Goal: Task Accomplishment & Management: Complete application form

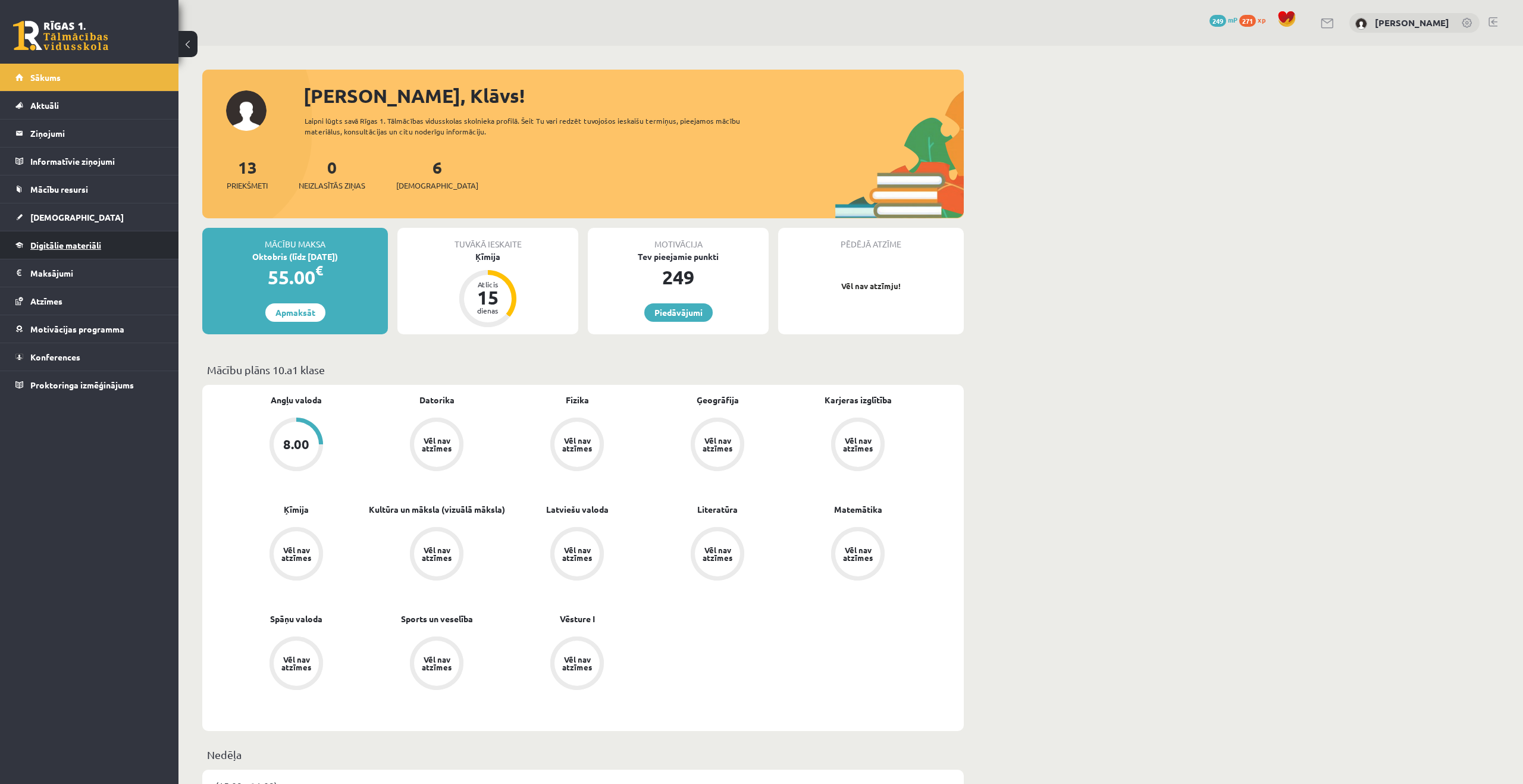
click at [80, 250] on link "Digitālie materiāli" at bounding box center [89, 244] width 148 height 28
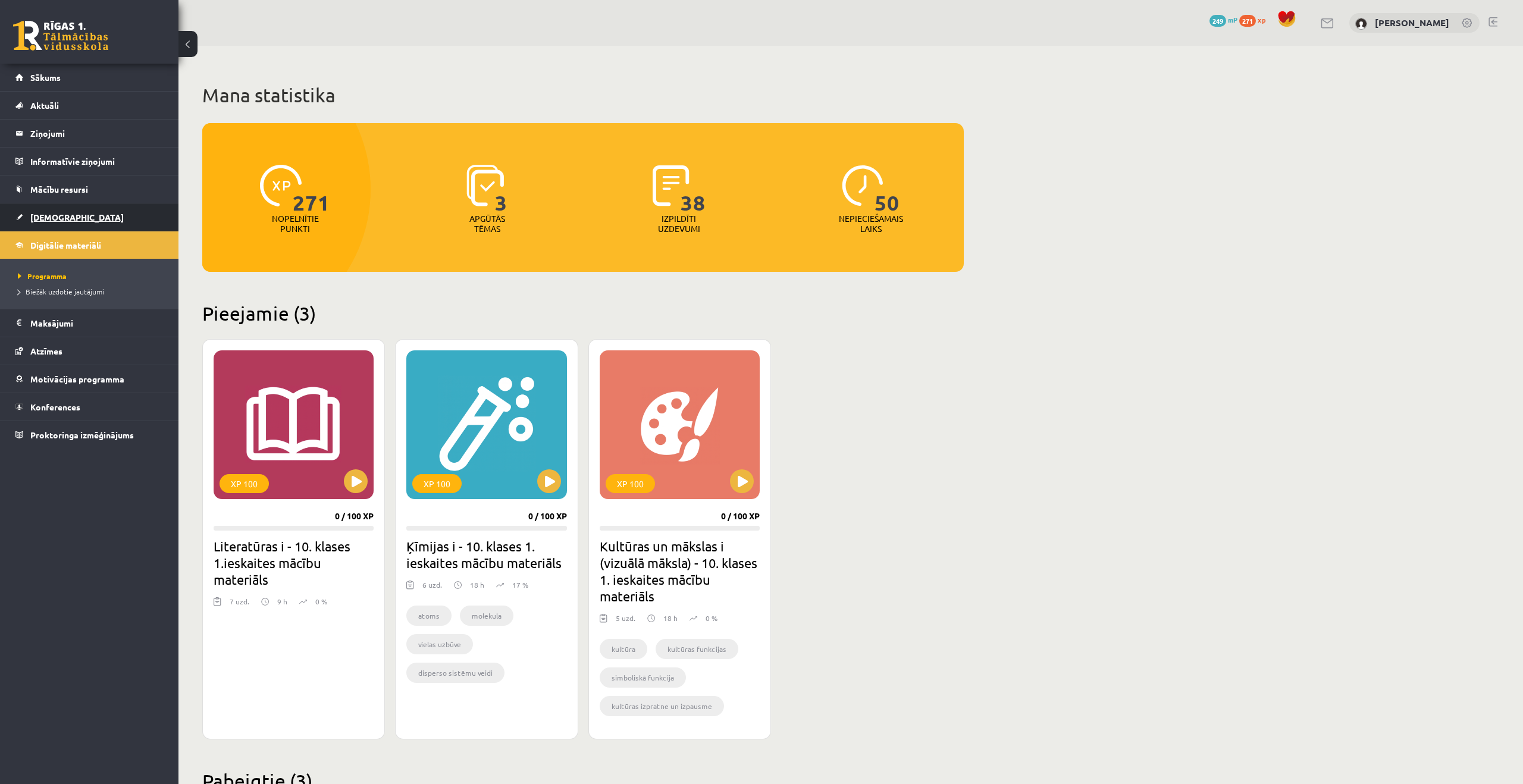
click at [101, 214] on link "[DEMOGRAPHIC_DATA]" at bounding box center [89, 217] width 148 height 28
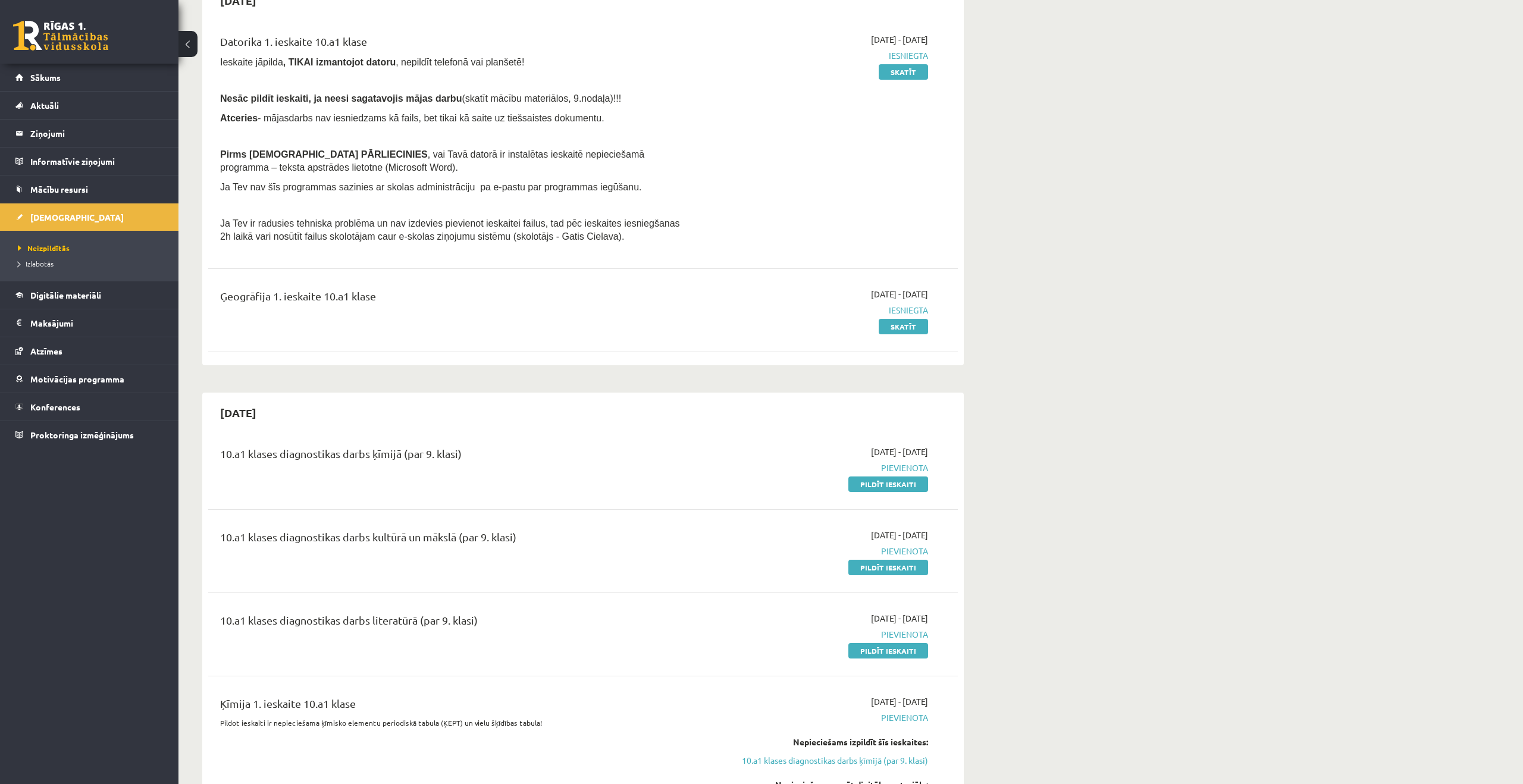
scroll to position [141, 0]
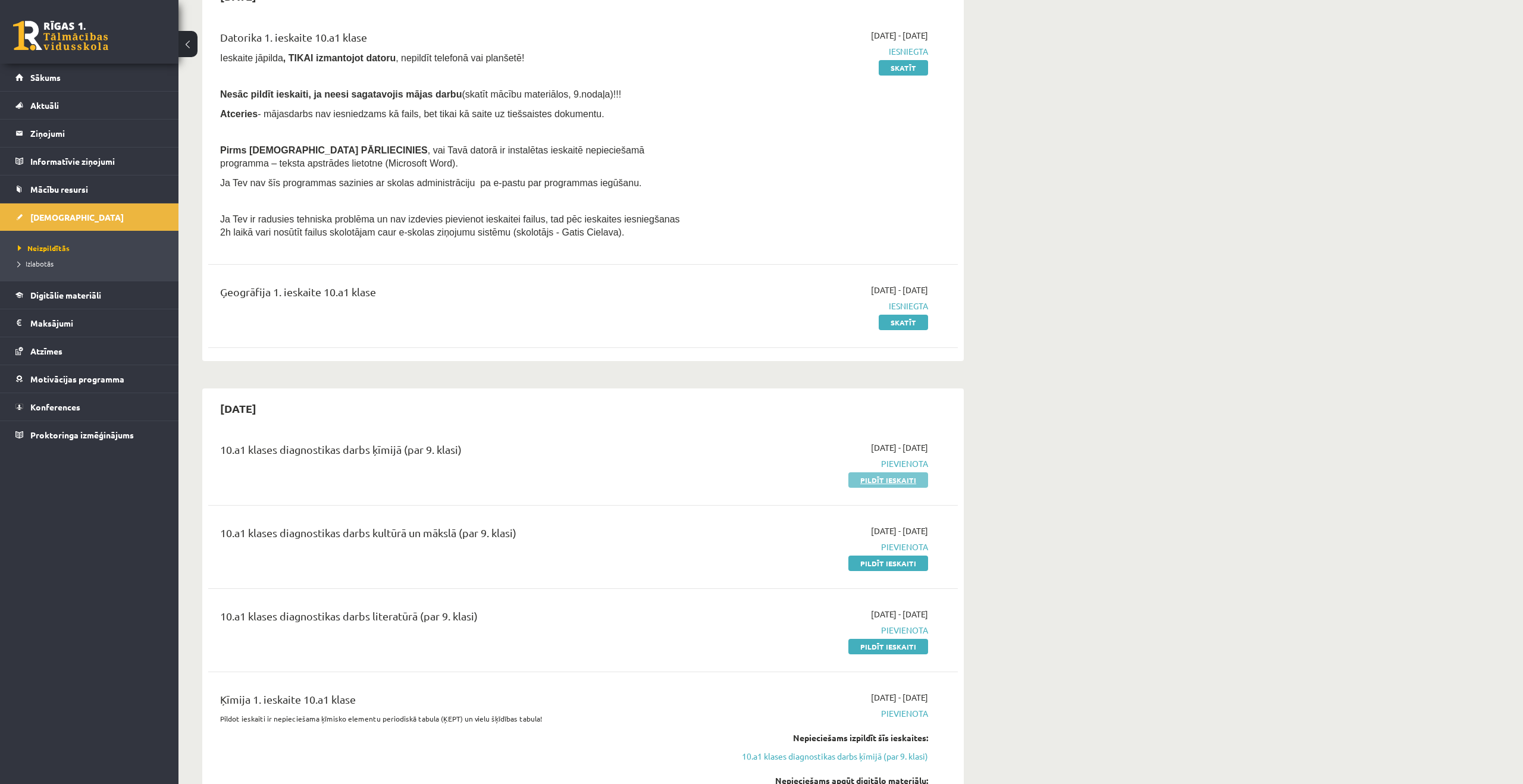
click at [903, 477] on link "Pildīt ieskaiti" at bounding box center [889, 480] width 80 height 15
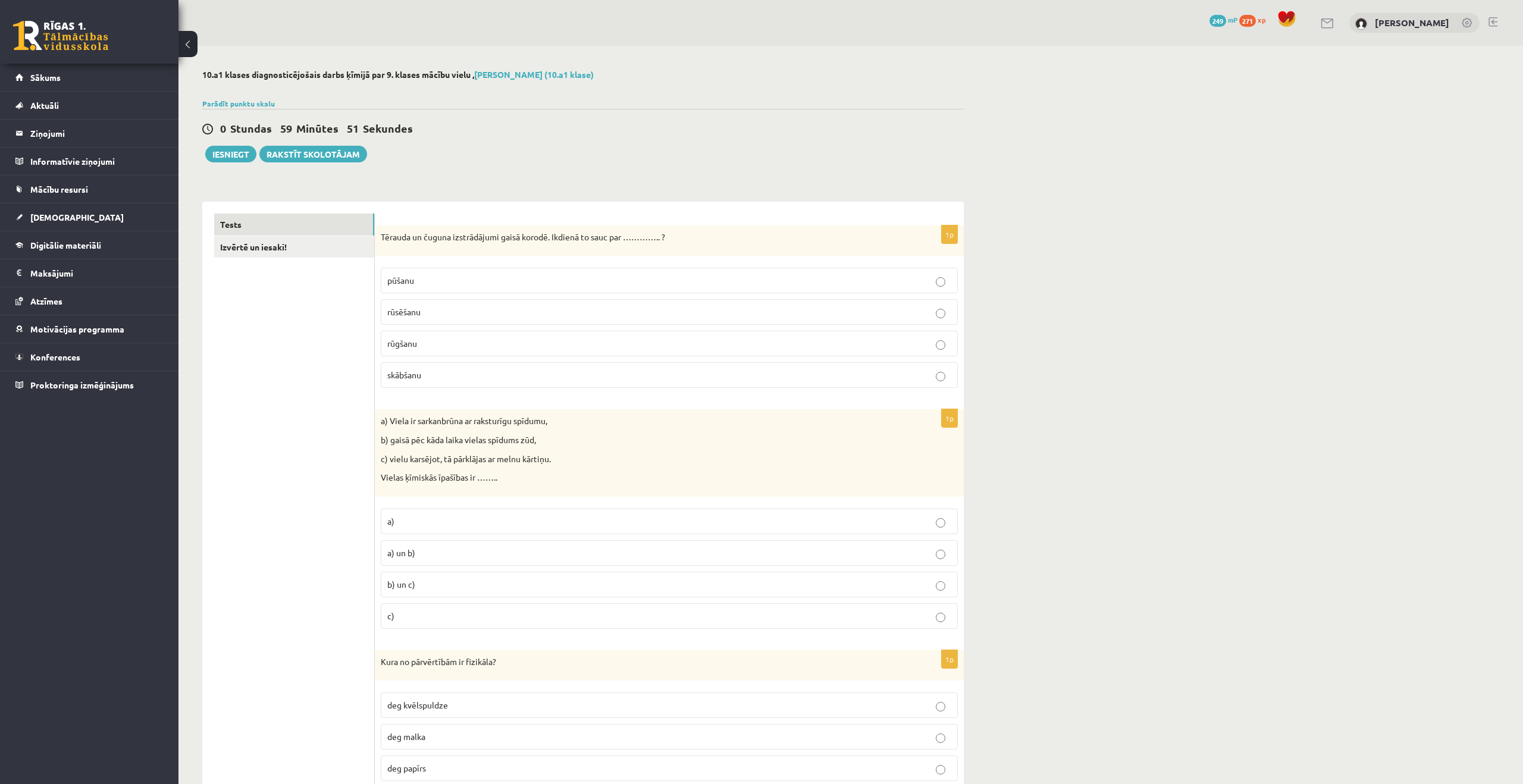
click at [503, 313] on p "rūsēšanu" at bounding box center [668, 312] width 564 height 12
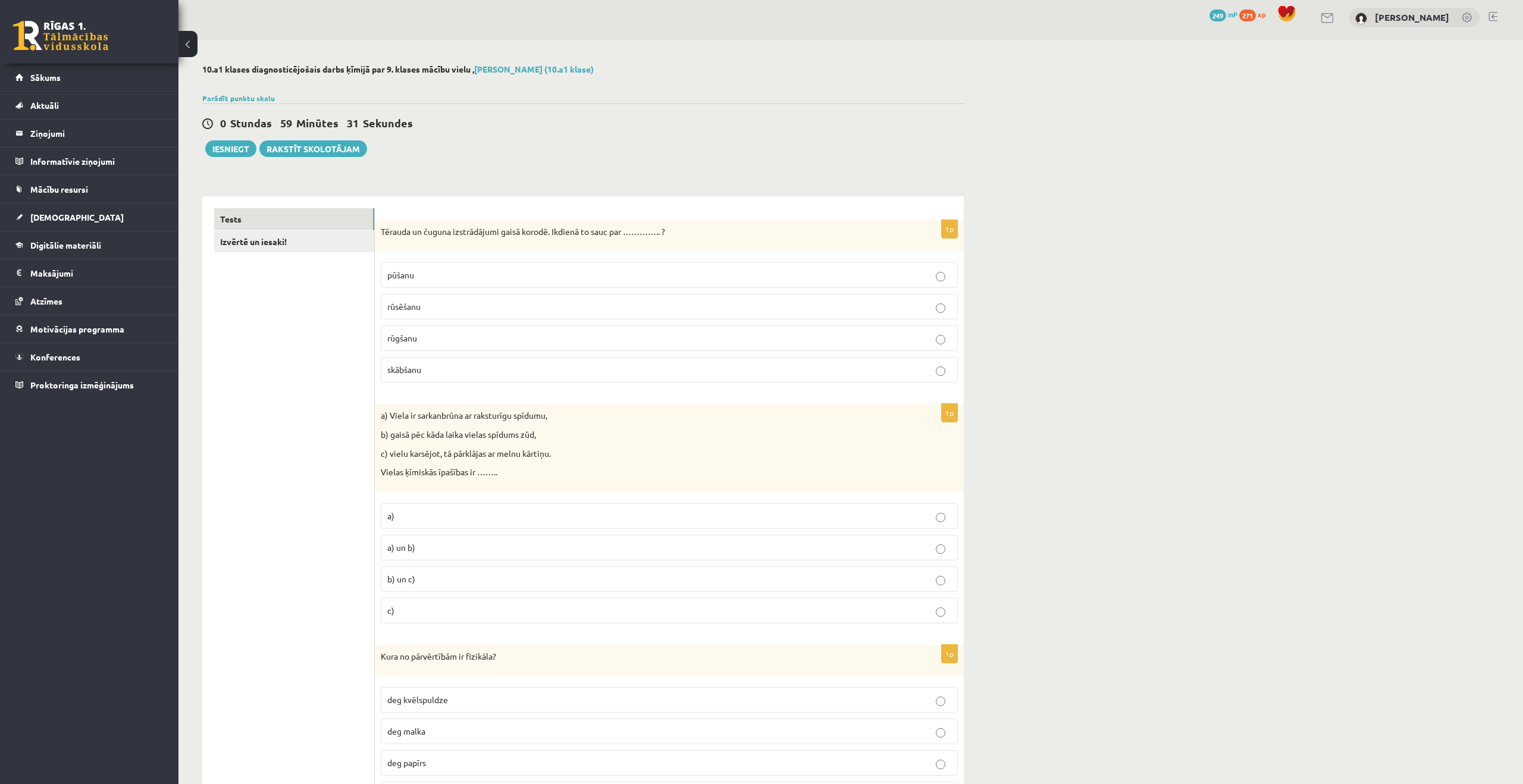
click at [760, 575] on p "b) un c)" at bounding box center [668, 579] width 564 height 12
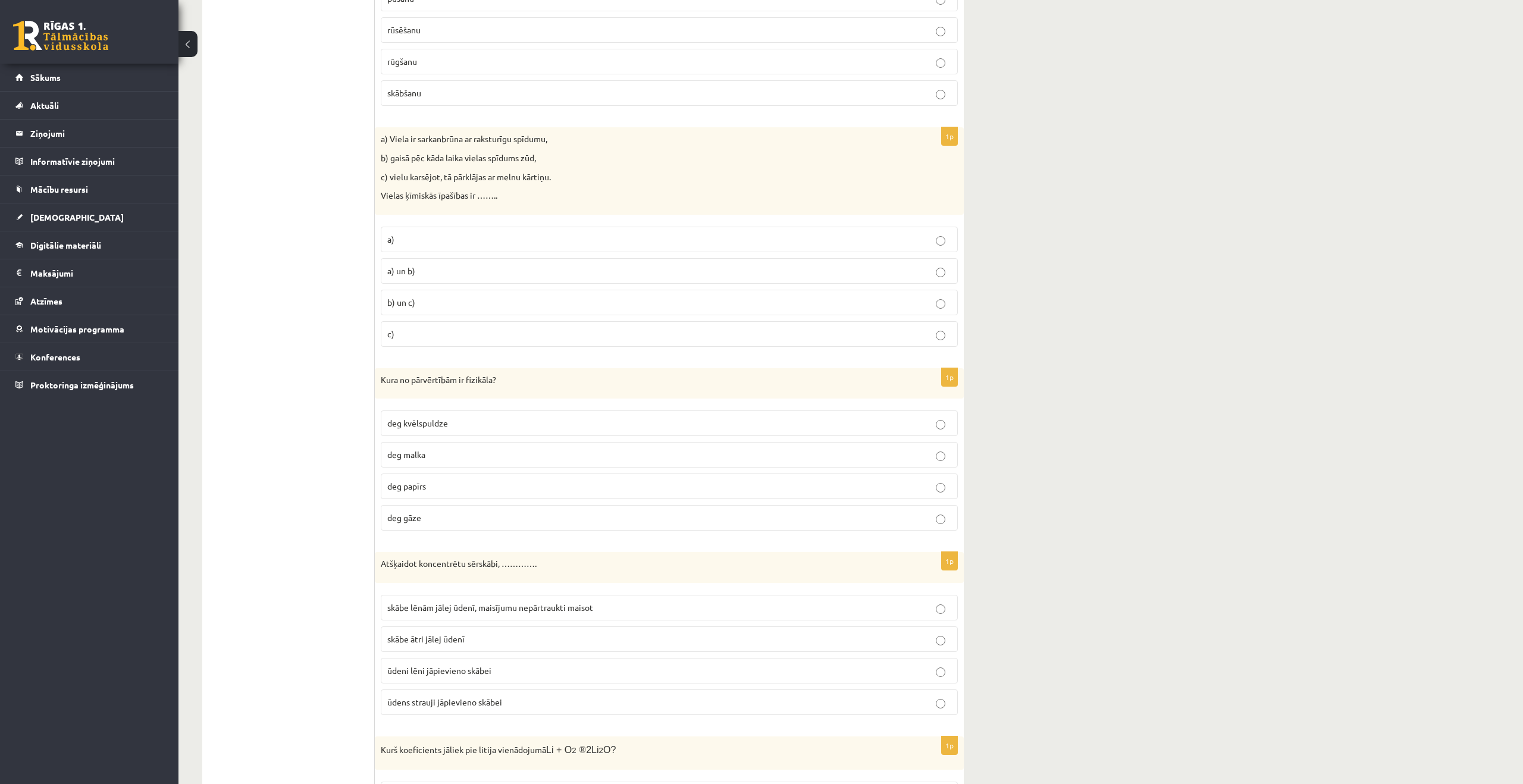
scroll to position [308, 0]
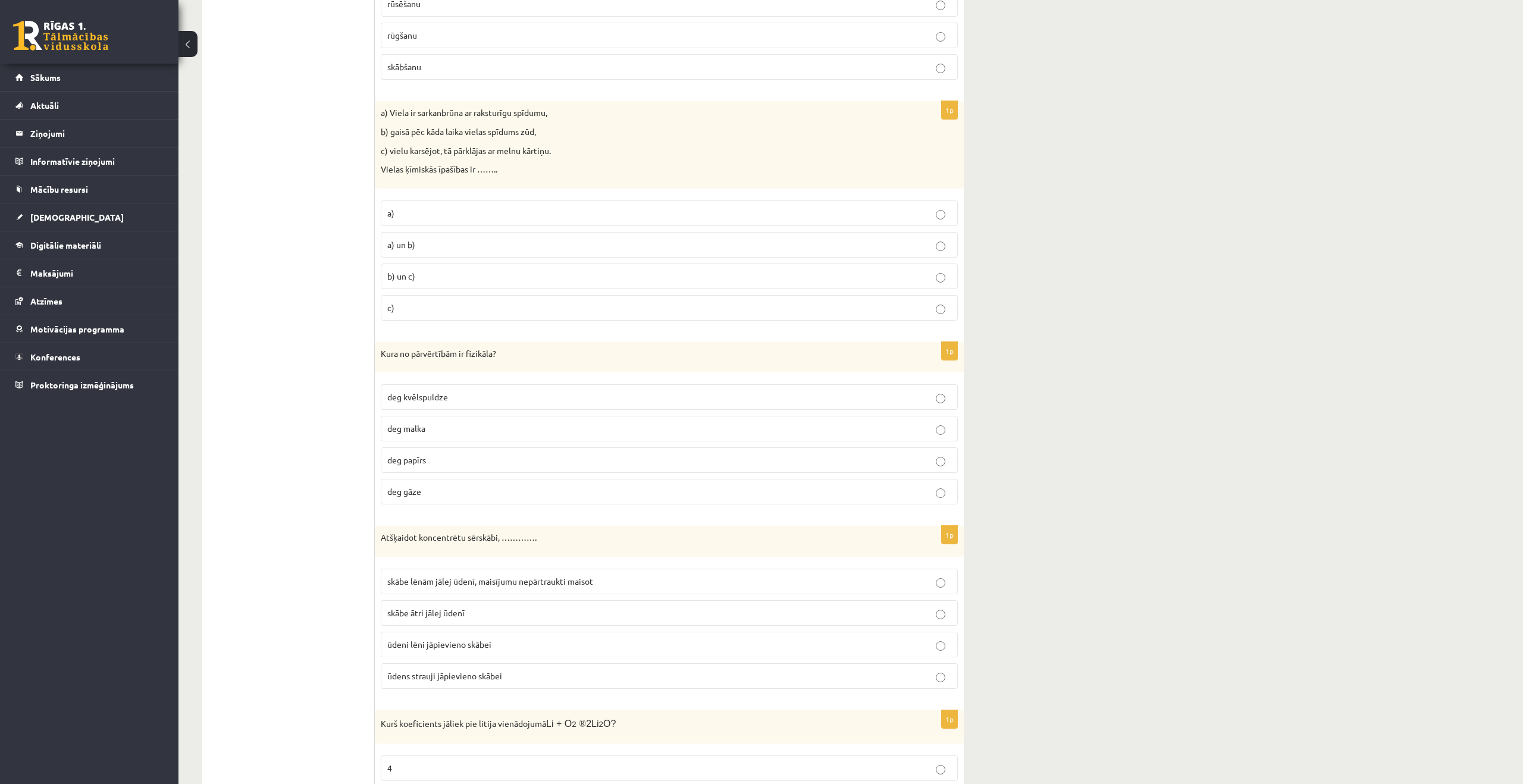
click at [891, 392] on p "deg kvēlspuldze" at bounding box center [668, 396] width 564 height 12
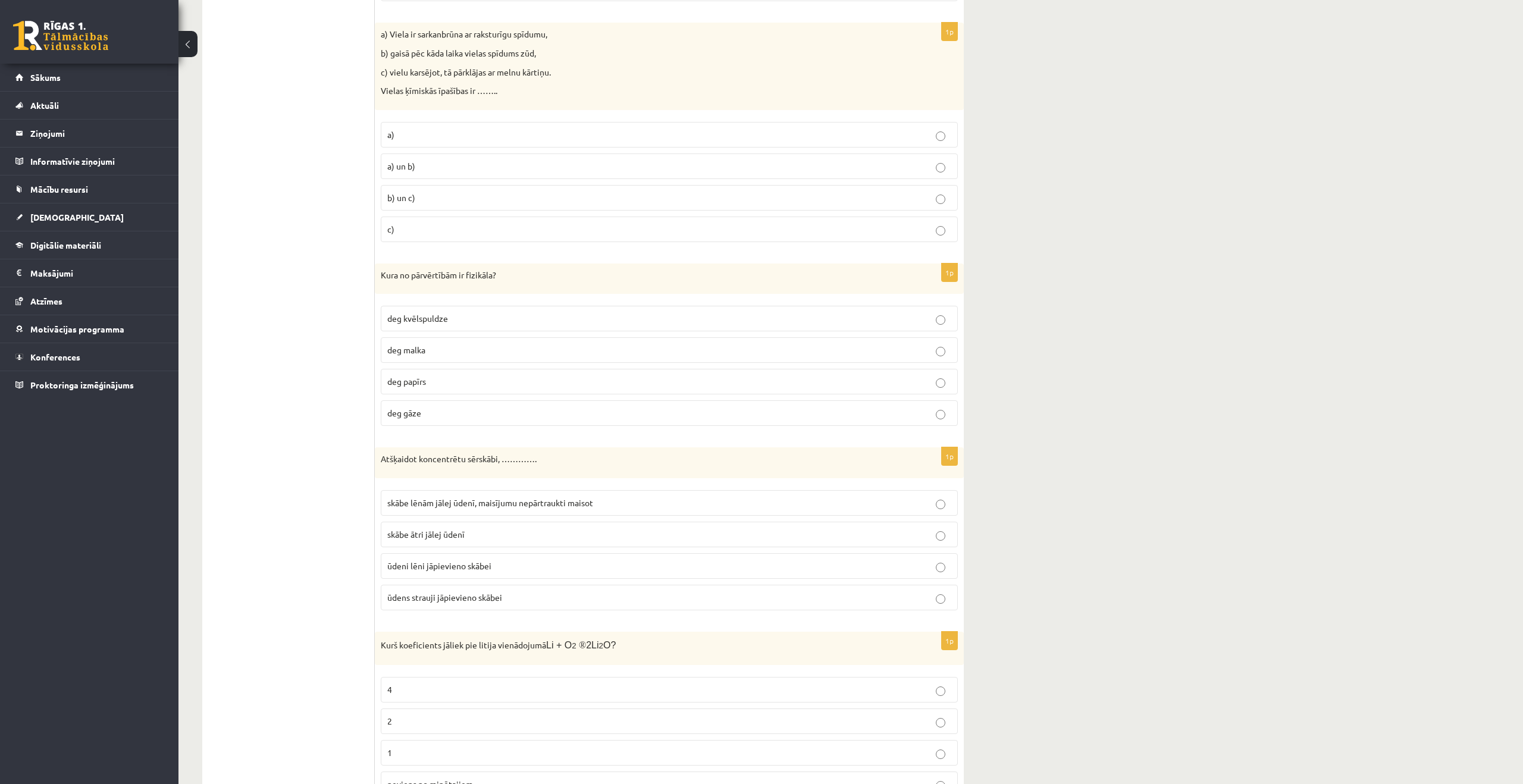
scroll to position [405, 0]
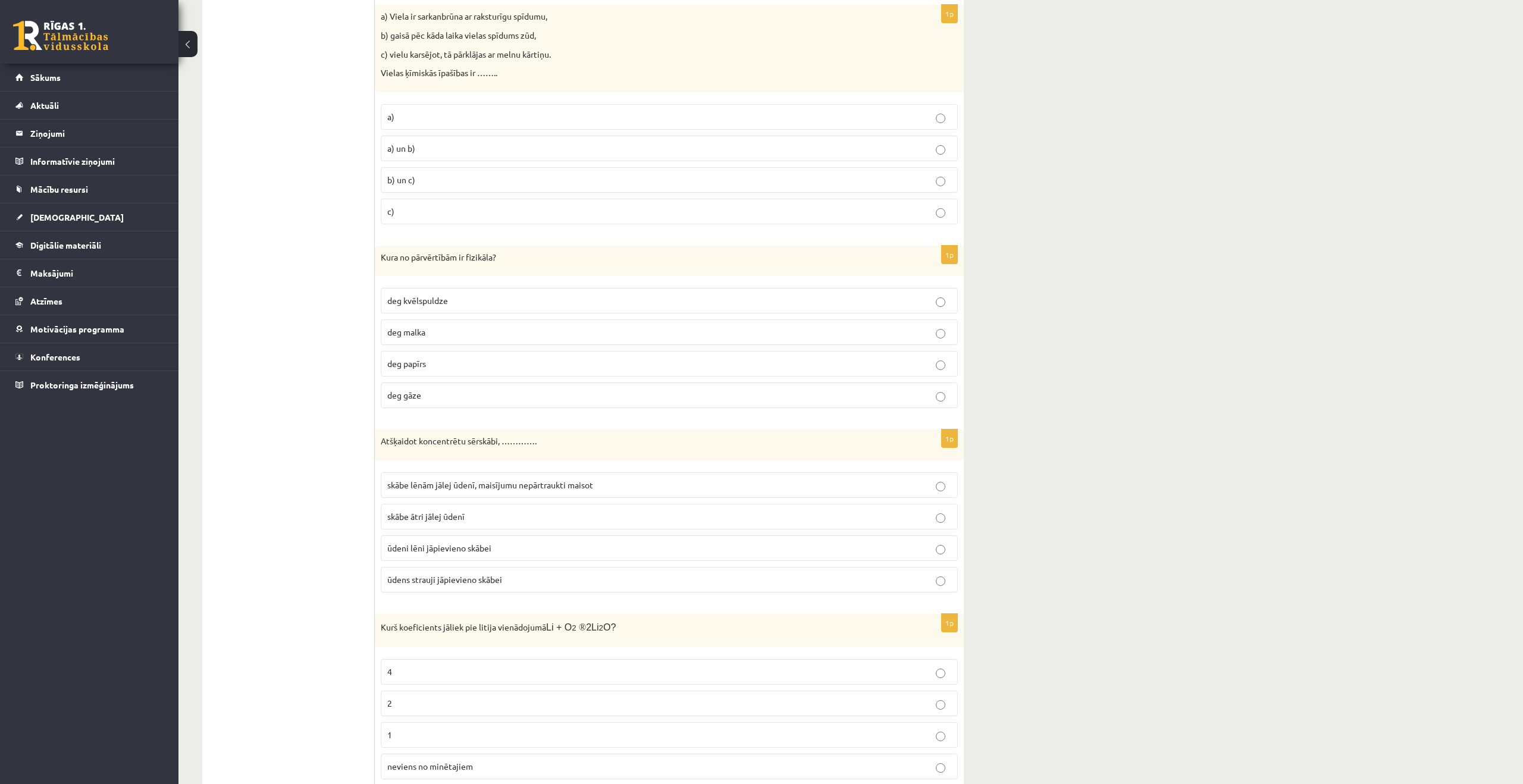
drag, startPoint x: 510, startPoint y: 542, endPoint x: 518, endPoint y: 543, distance: 8.1
click at [510, 542] on p "ūdeni lēni jāpievieno skābei" at bounding box center [668, 547] width 564 height 12
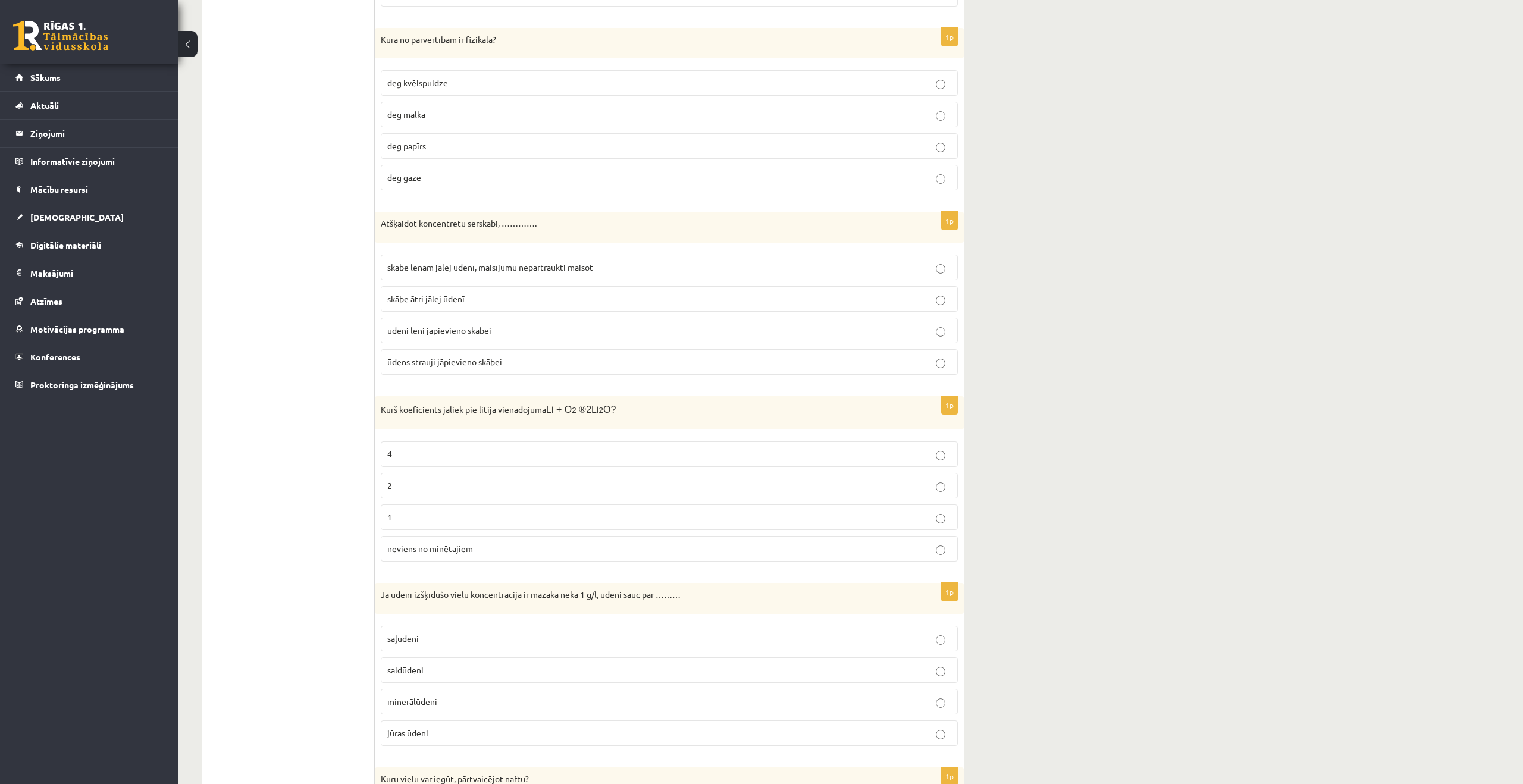
scroll to position [626, 0]
click at [486, 665] on p "saldūdeni" at bounding box center [668, 665] width 564 height 12
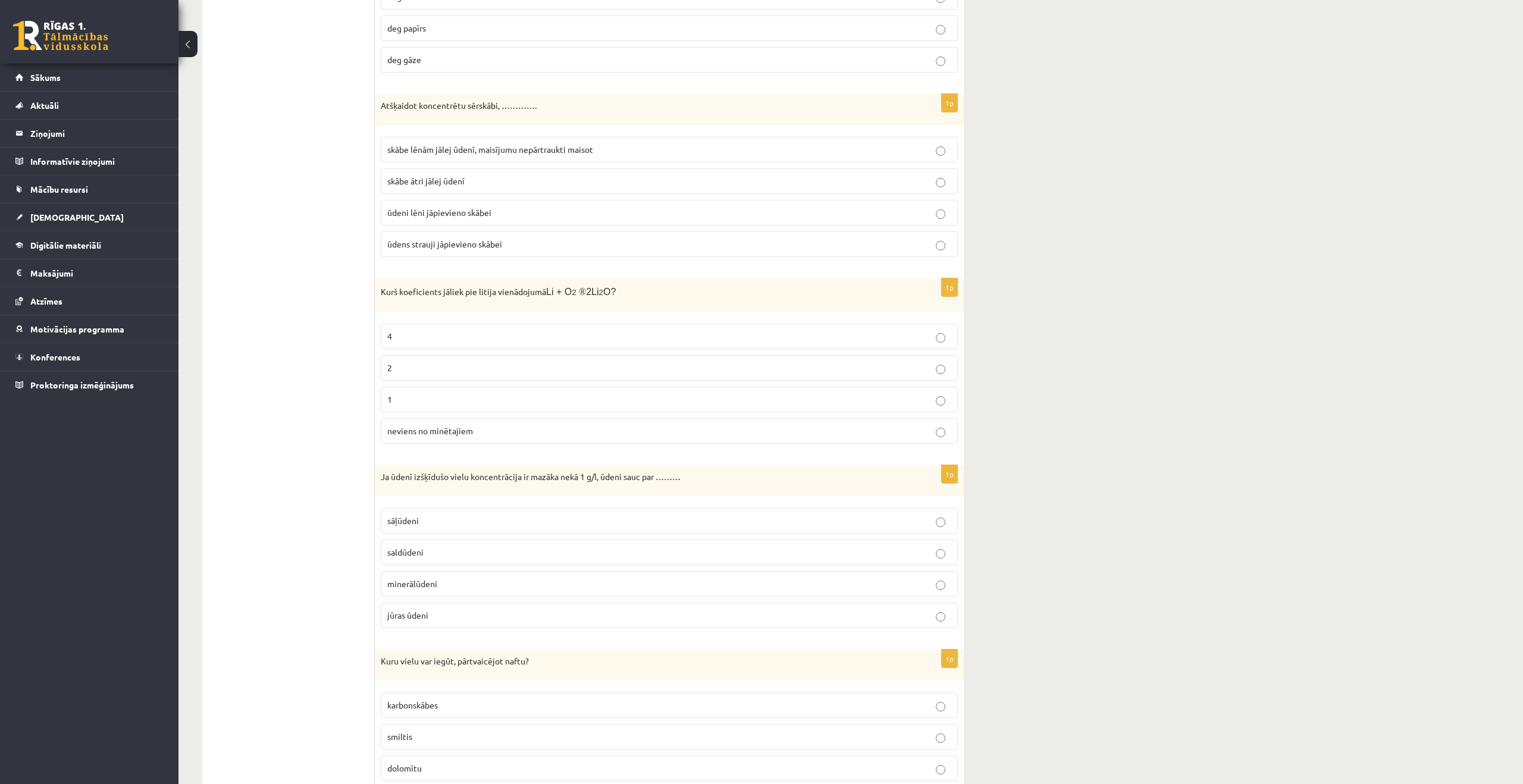
scroll to position [741, 0]
click at [510, 428] on p "neviens no minētajiem" at bounding box center [668, 429] width 564 height 12
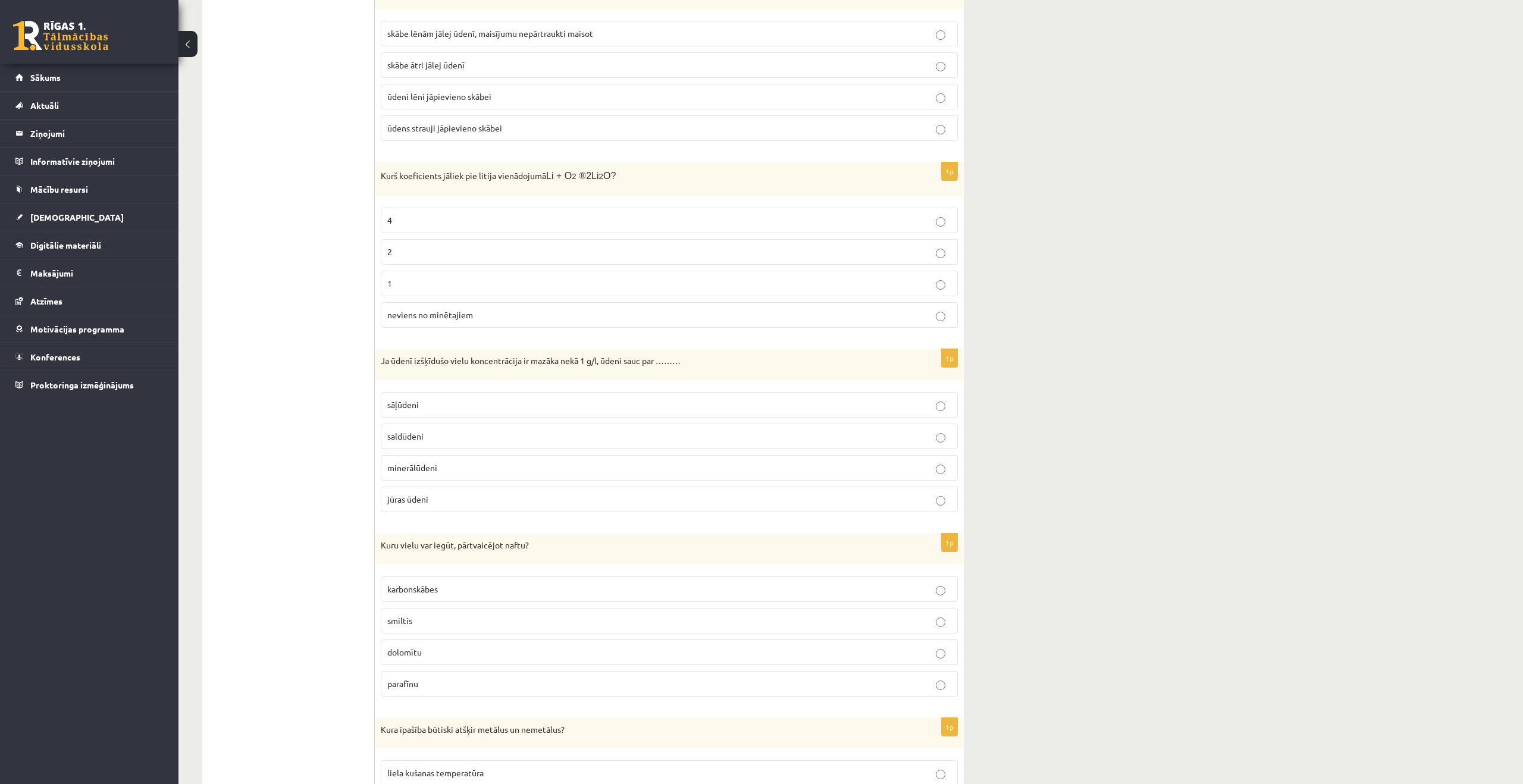
scroll to position [858, 0]
drag, startPoint x: 555, startPoint y: 683, endPoint x: 566, endPoint y: 673, distance: 14.9
click at [555, 683] on p "parafīnu" at bounding box center [668, 681] width 564 height 12
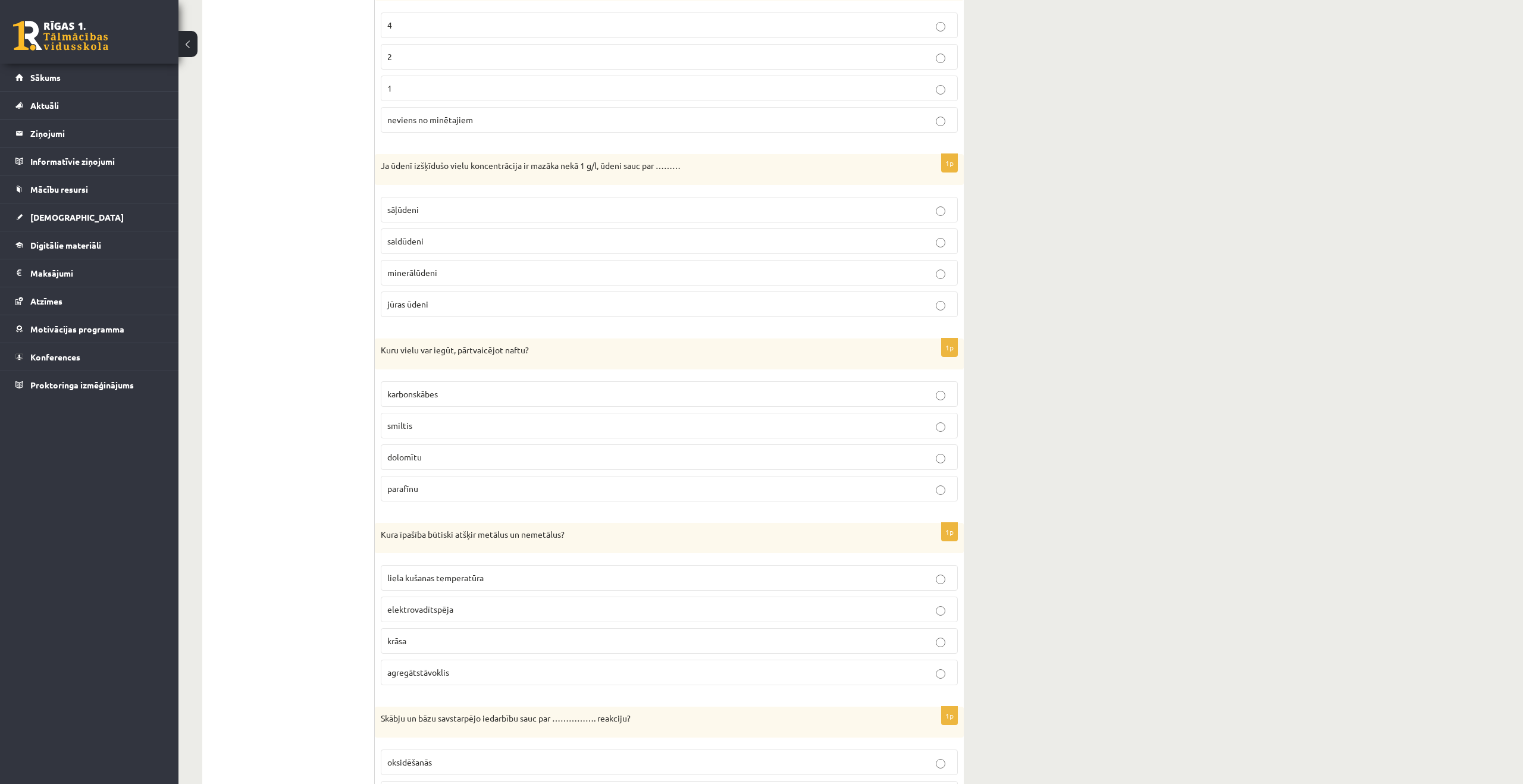
scroll to position [1127, 0]
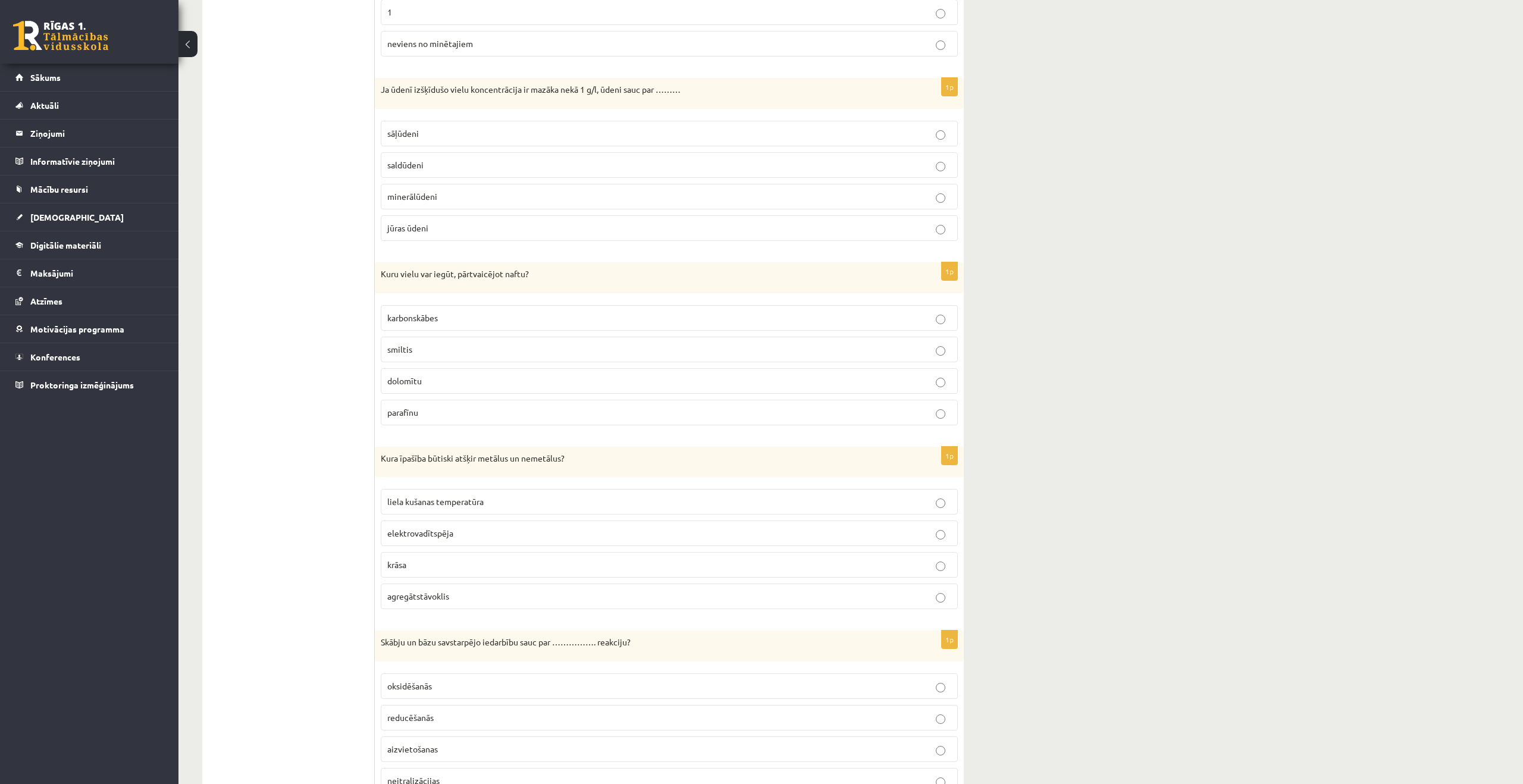
click at [537, 540] on p "elektrovadītspēja" at bounding box center [668, 533] width 564 height 12
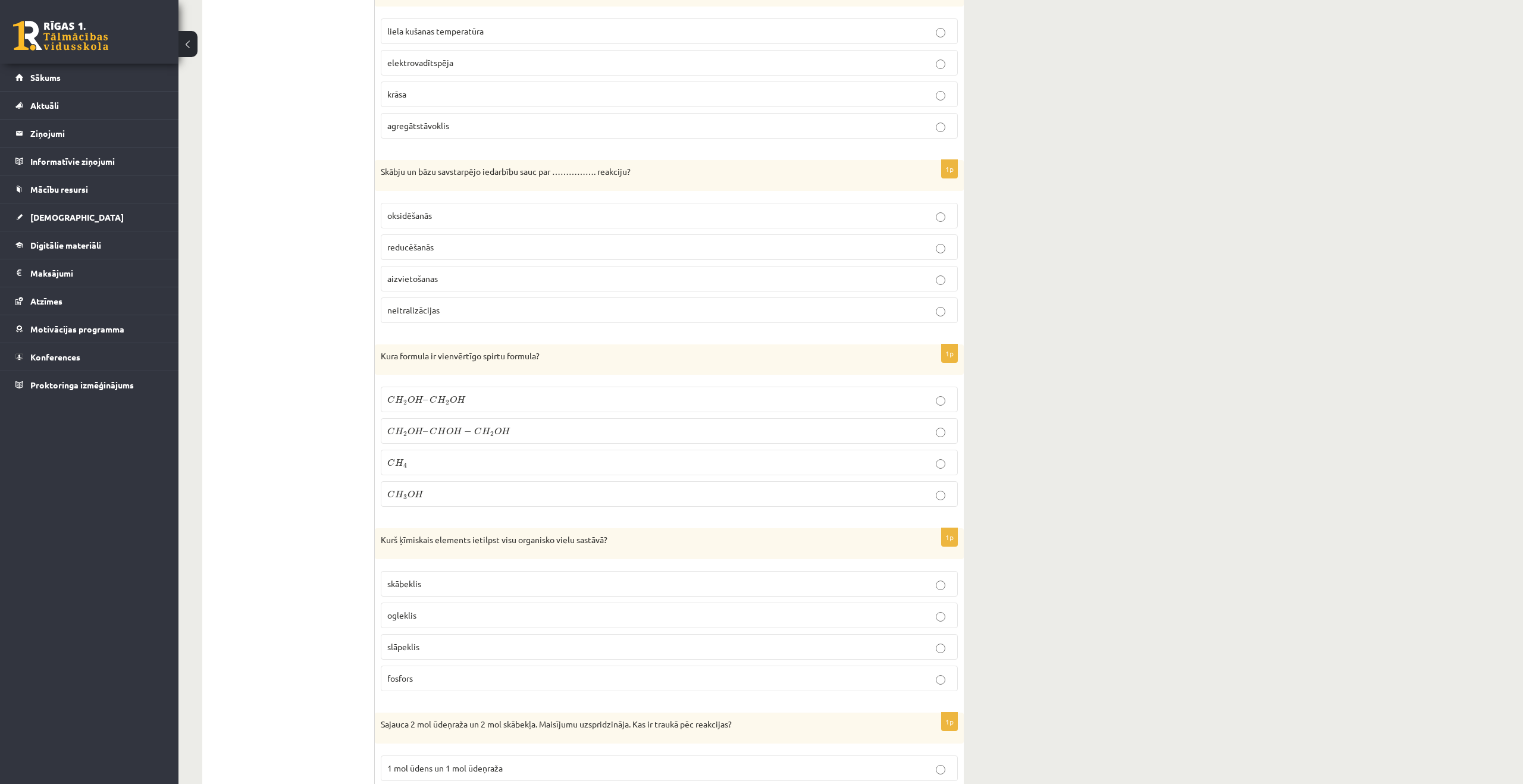
scroll to position [1598, 0]
click at [471, 618] on p "ogleklis" at bounding box center [668, 614] width 564 height 12
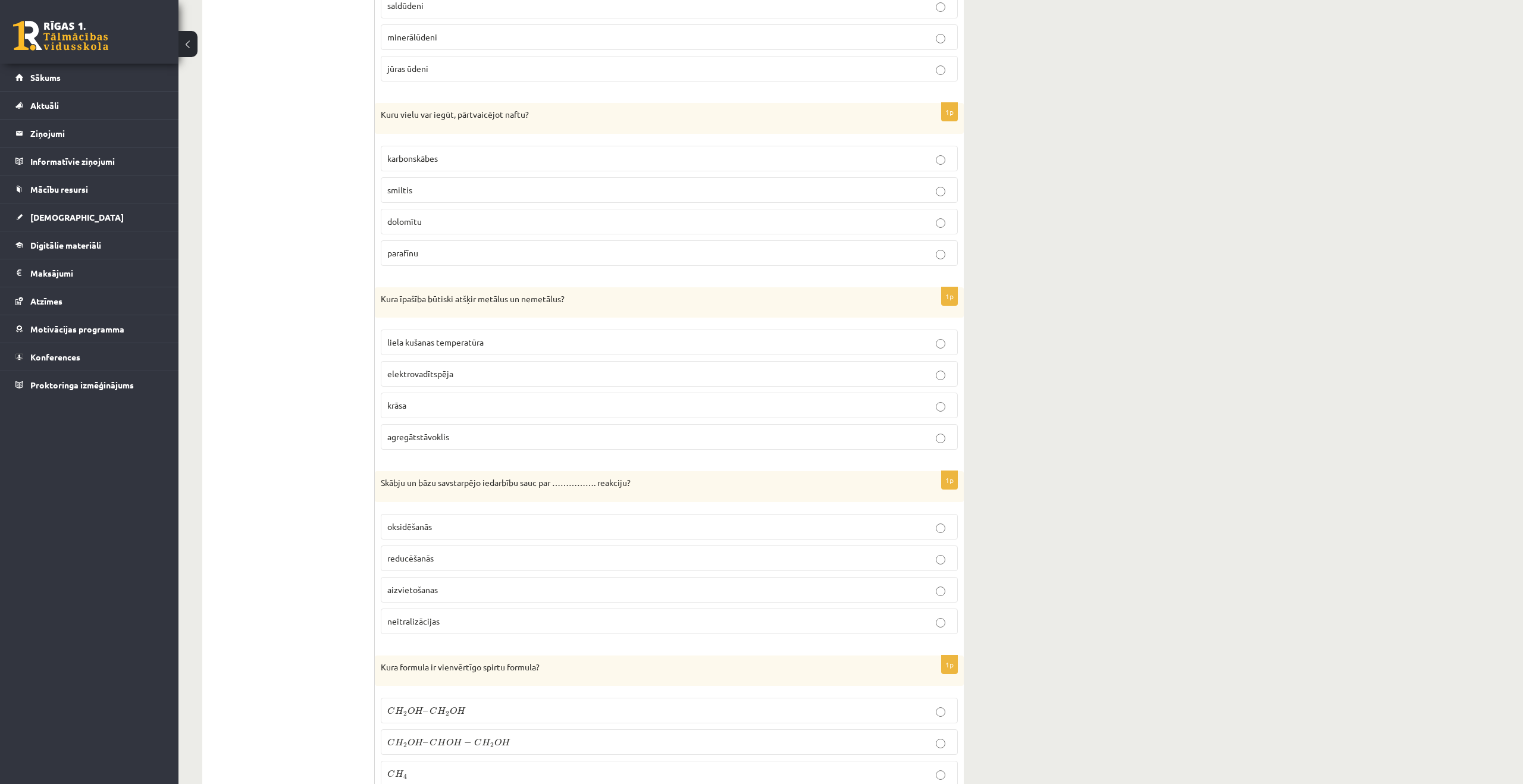
scroll to position [1289, 0]
click at [519, 482] on p "Skābju un bāzu savstarpējo iedarbību sauc par ……………. reakciju?" at bounding box center [640, 480] width 518 height 12
copy div "Skābju un bāzu savstarpējo iedarbību sauc par ……………. reakciju?"
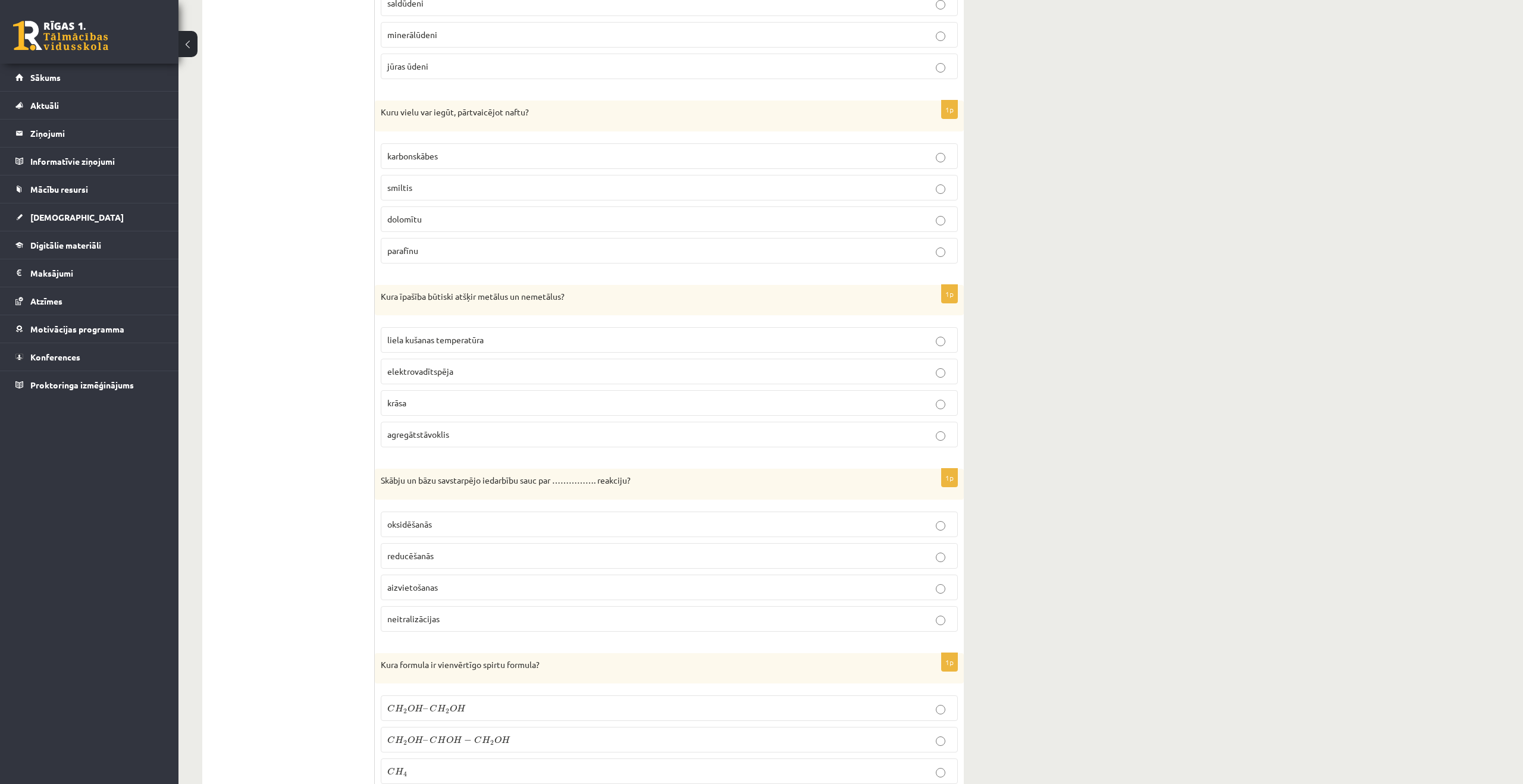
drag, startPoint x: 1145, startPoint y: 507, endPoint x: 890, endPoint y: 591, distance: 268.5
drag, startPoint x: 485, startPoint y: 618, endPoint x: 511, endPoint y: 608, distance: 27.9
click at [485, 618] on p "neitralizācijas" at bounding box center [668, 619] width 564 height 12
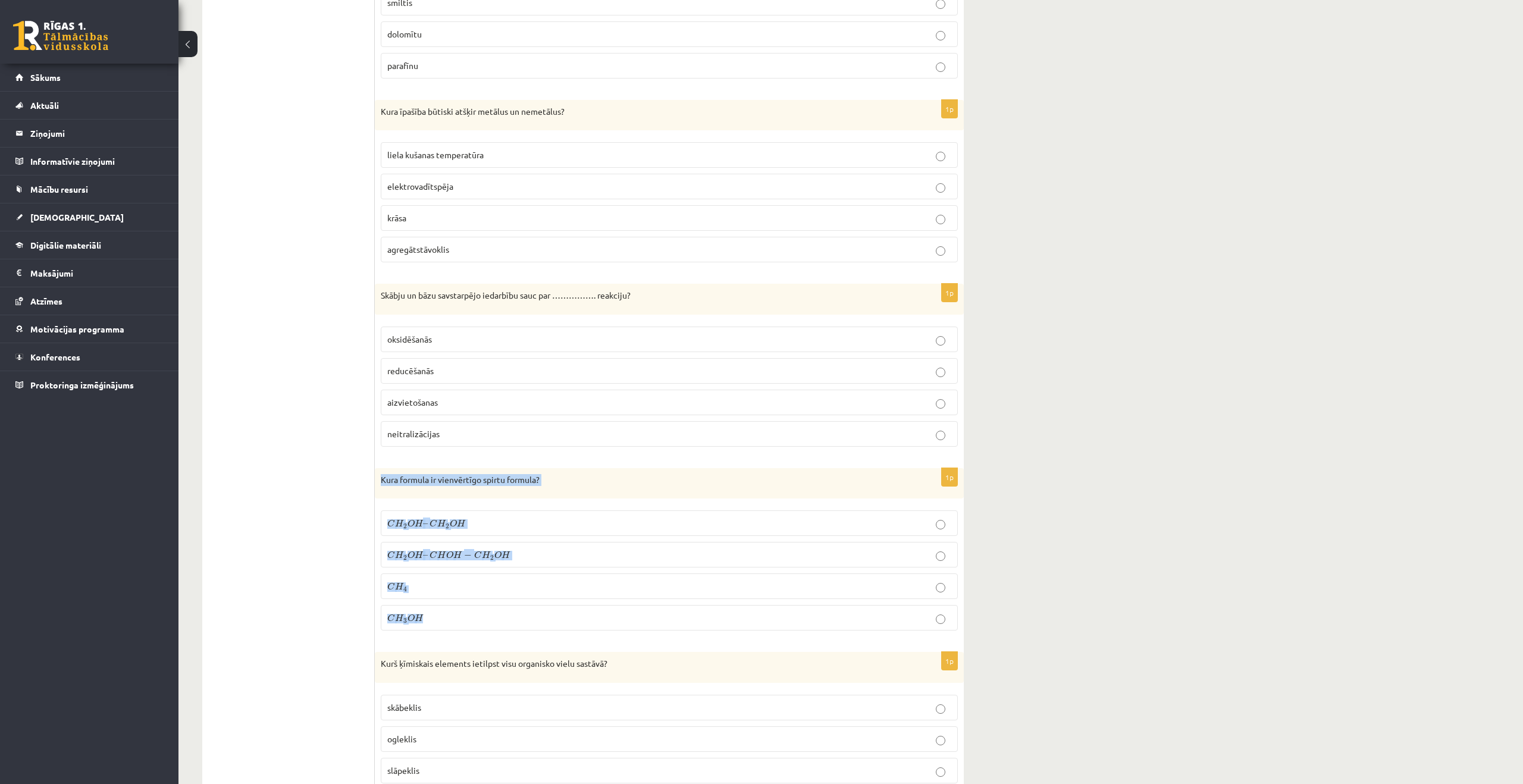
scroll to position [1475, 0]
drag, startPoint x: 382, startPoint y: 479, endPoint x: 511, endPoint y: 615, distance: 187.4
click at [511, 615] on div "1p Kura formula ir vienvērtīgo spirtu formula? C H 2 O H – C H 2 O H C H 2 O H …" at bounding box center [669, 554] width 589 height 173
copy div "Kura formula ir vienvērtīgo spirtu formula? C H 2 O H – C H 2 O H C H 2 O H – C…"
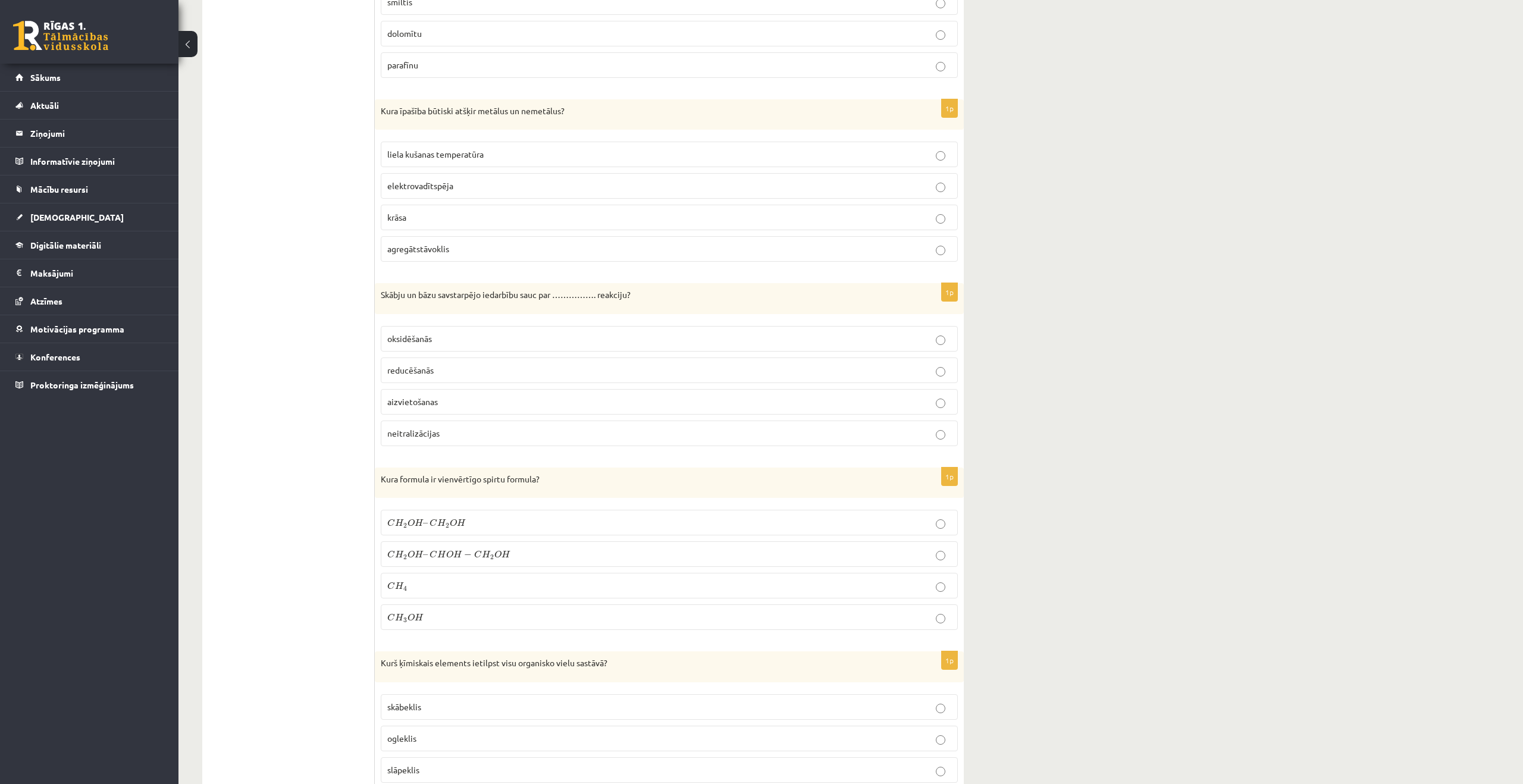
click at [653, 599] on label "C H 4 C H 4" at bounding box center [669, 585] width 577 height 26
click at [653, 612] on p "C H 3 O H C H 3 O H" at bounding box center [668, 617] width 564 height 12
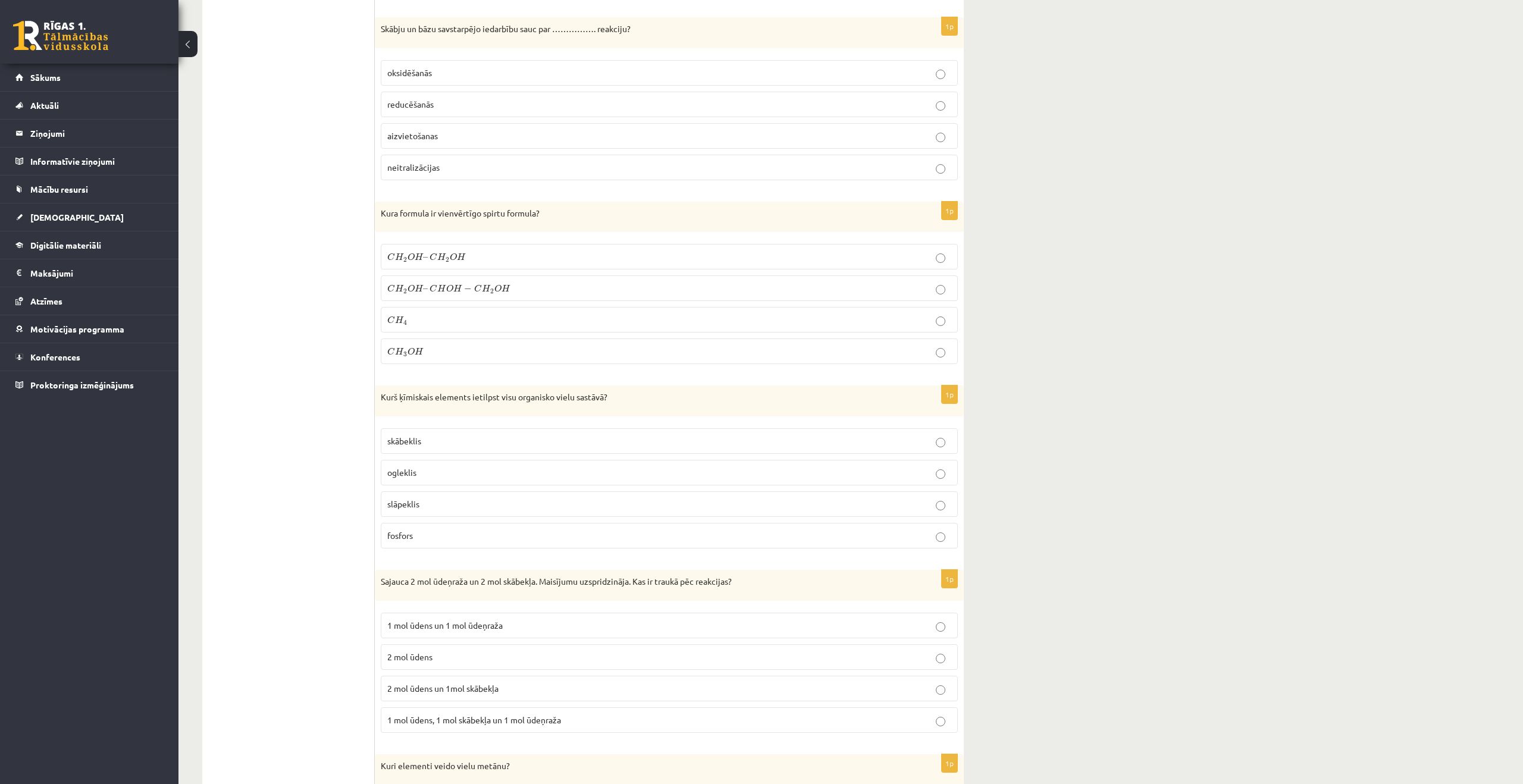
scroll to position [1743, 0]
click at [737, 577] on p "Sajauca 2 mol ūdeņraža un 2 mol skābekļa. Maisījumu uzspridzināja. Kas ir trauk…" at bounding box center [640, 579] width 518 height 12
copy div "Sajauca 2 mol ūdeņraža un 2 mol skābekļa. Maisījumu uzspridzināja. Kas ir trauk…"
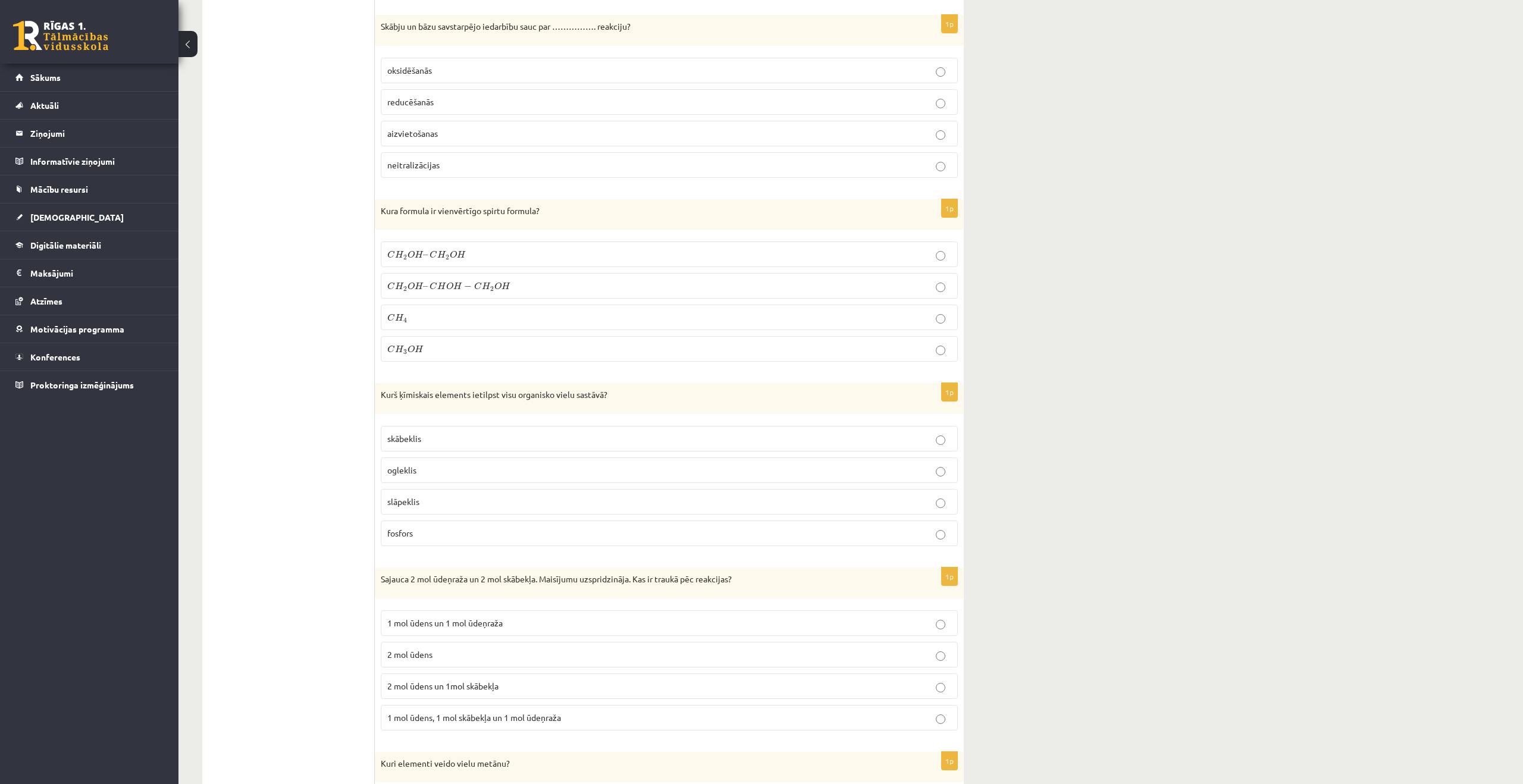
click at [421, 683] on span "2 mol ūdens un 1mol skābekļa" at bounding box center [442, 685] width 111 height 10
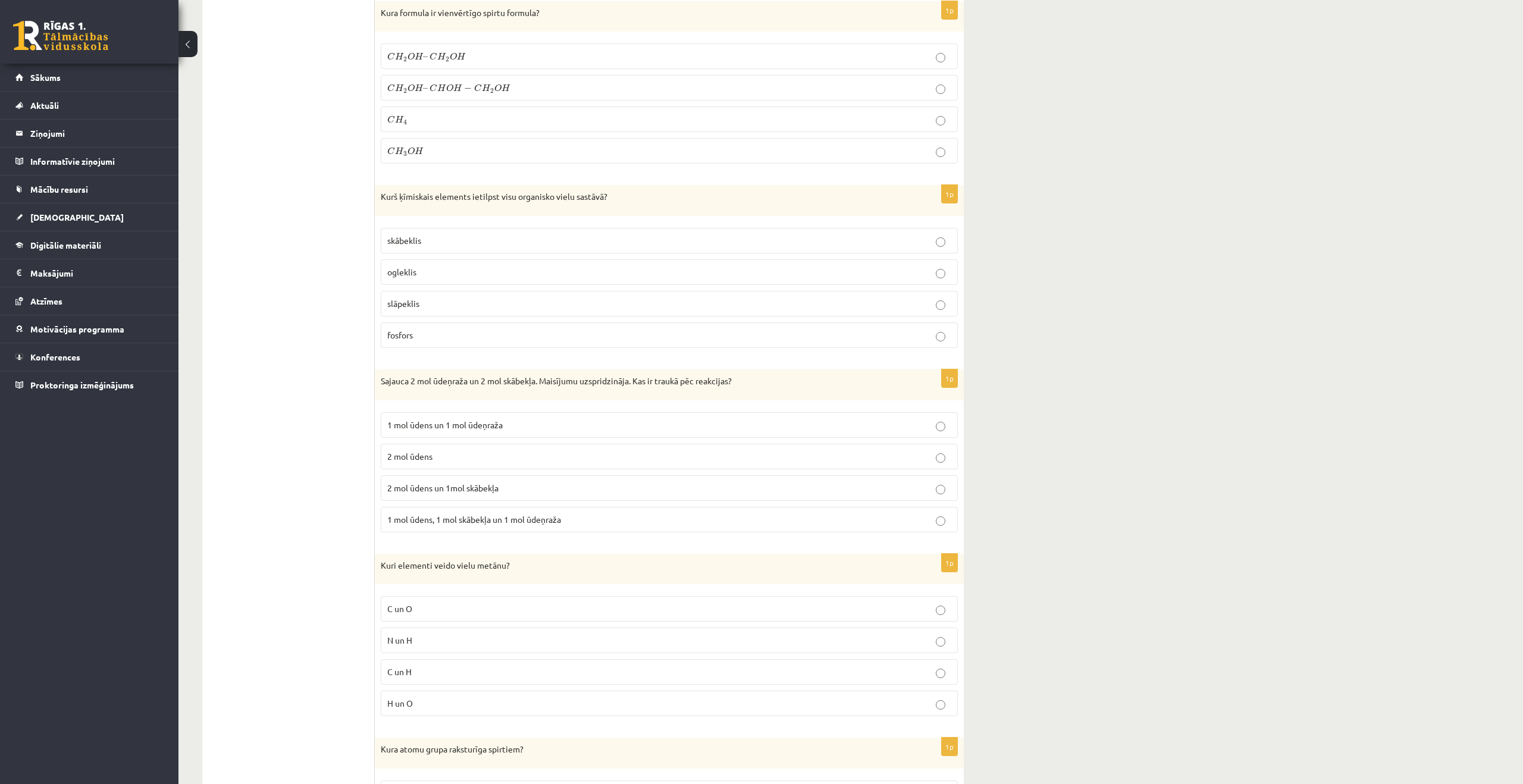
scroll to position [1940, 0]
click at [442, 670] on p "C un H" at bounding box center [668, 673] width 564 height 12
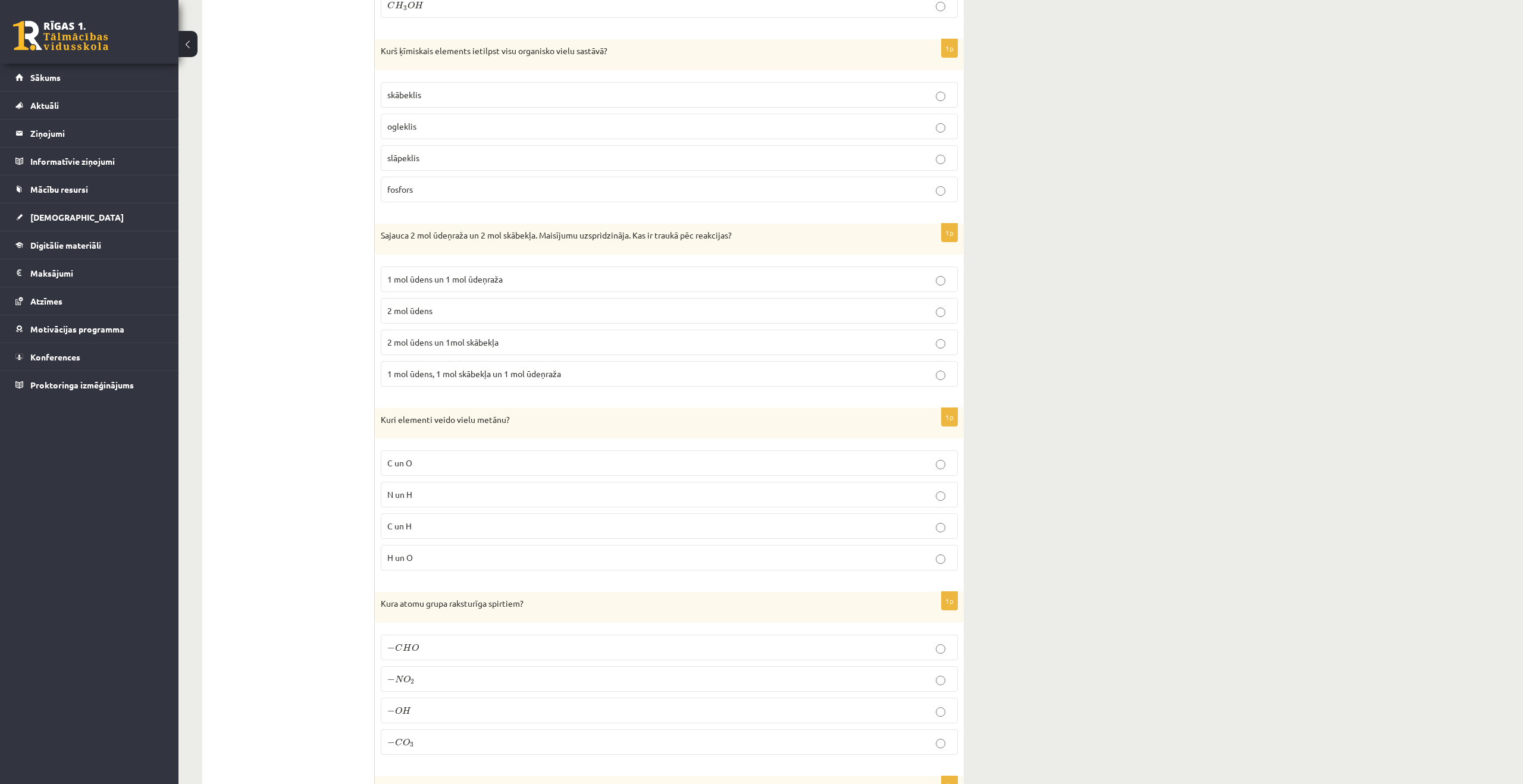
scroll to position [2088, 0]
click at [446, 419] on p "Kuri elementi veido vielu metānu?" at bounding box center [640, 418] width 518 height 12
copy div "Kuri elementi veido vielu metānu?"
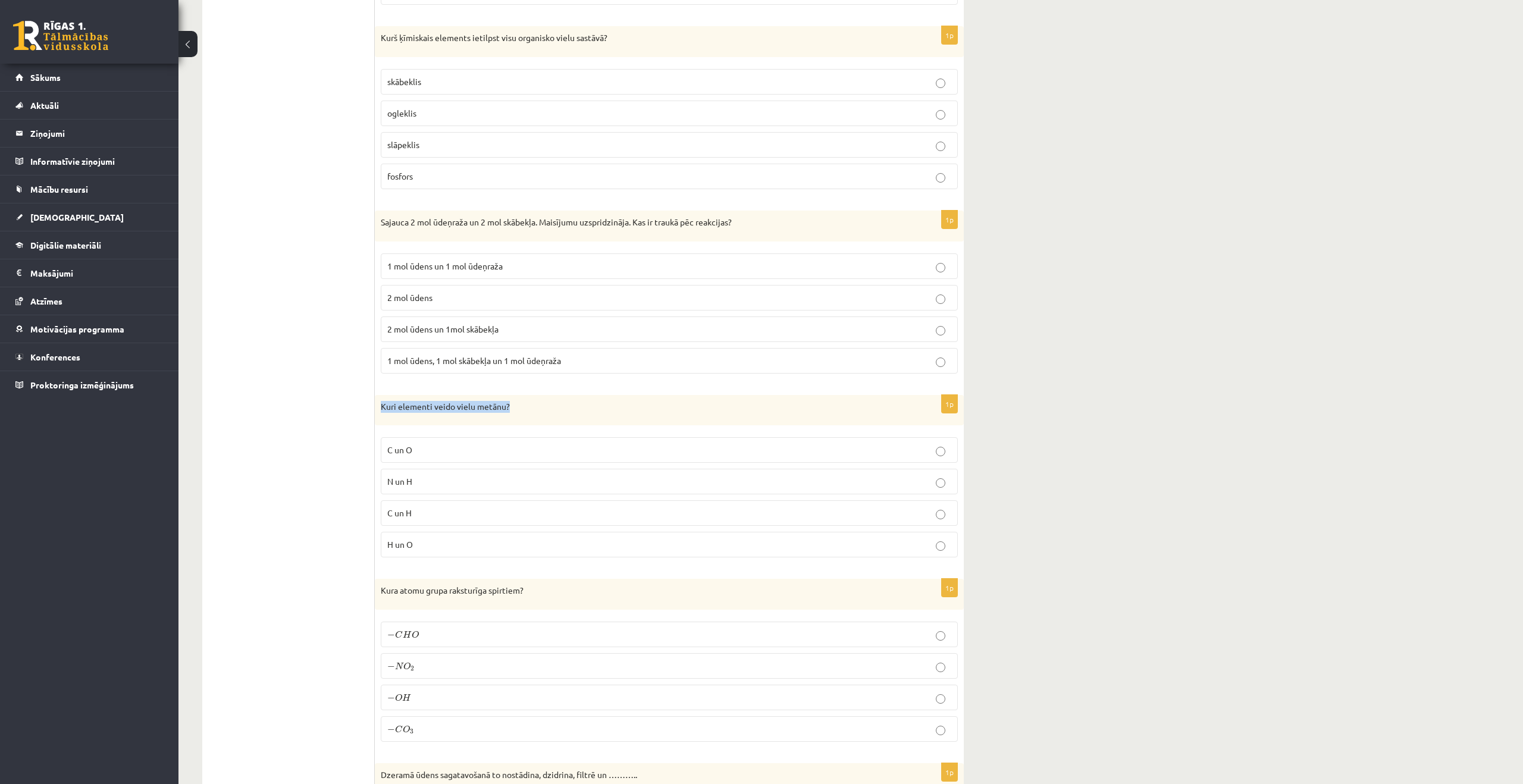
scroll to position [2103, 0]
click at [423, 621] on label "− C H O − C H O" at bounding box center [669, 630] width 577 height 26
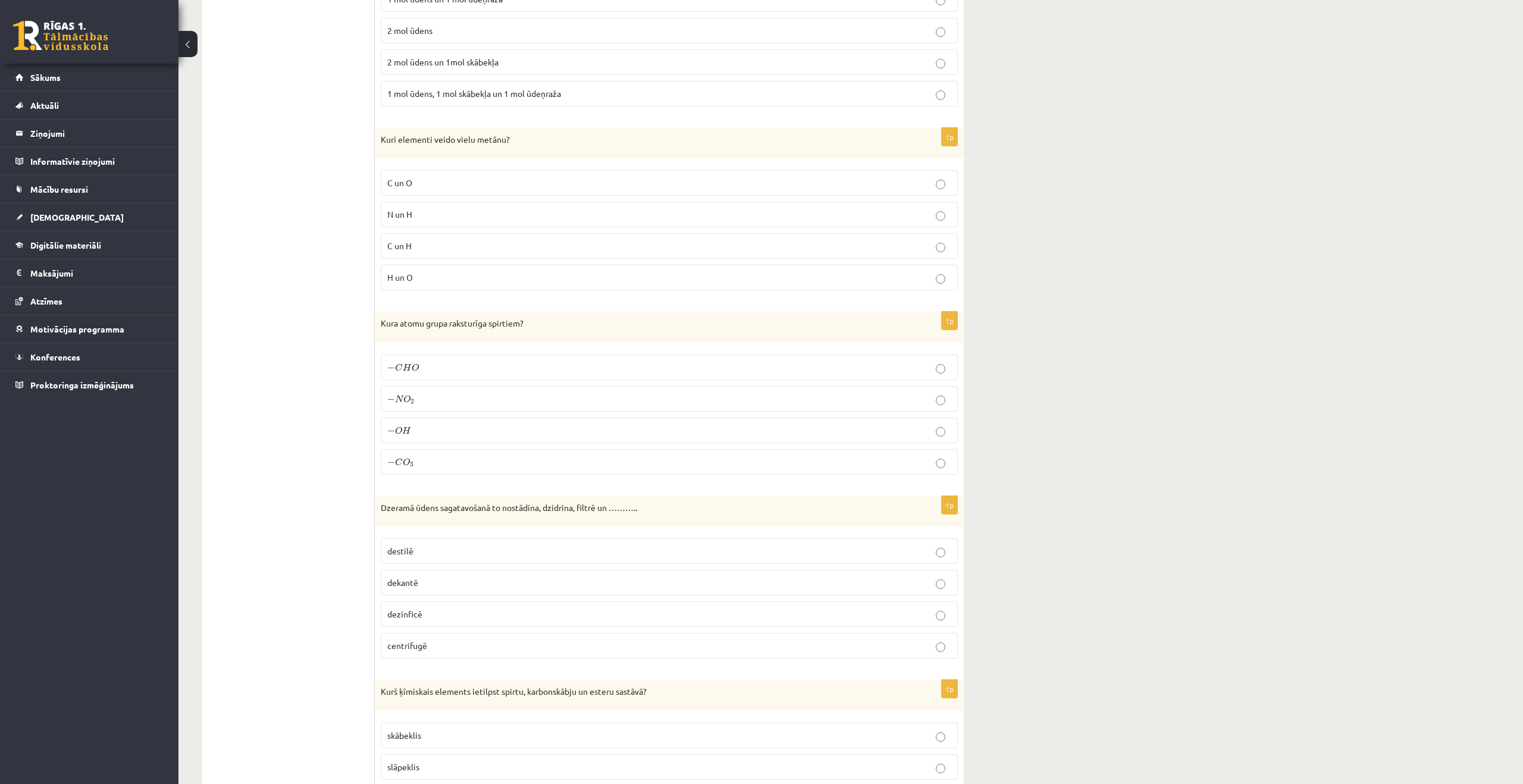
scroll to position [2371, 0]
click at [447, 607] on p "dezinficē" at bounding box center [668, 609] width 564 height 12
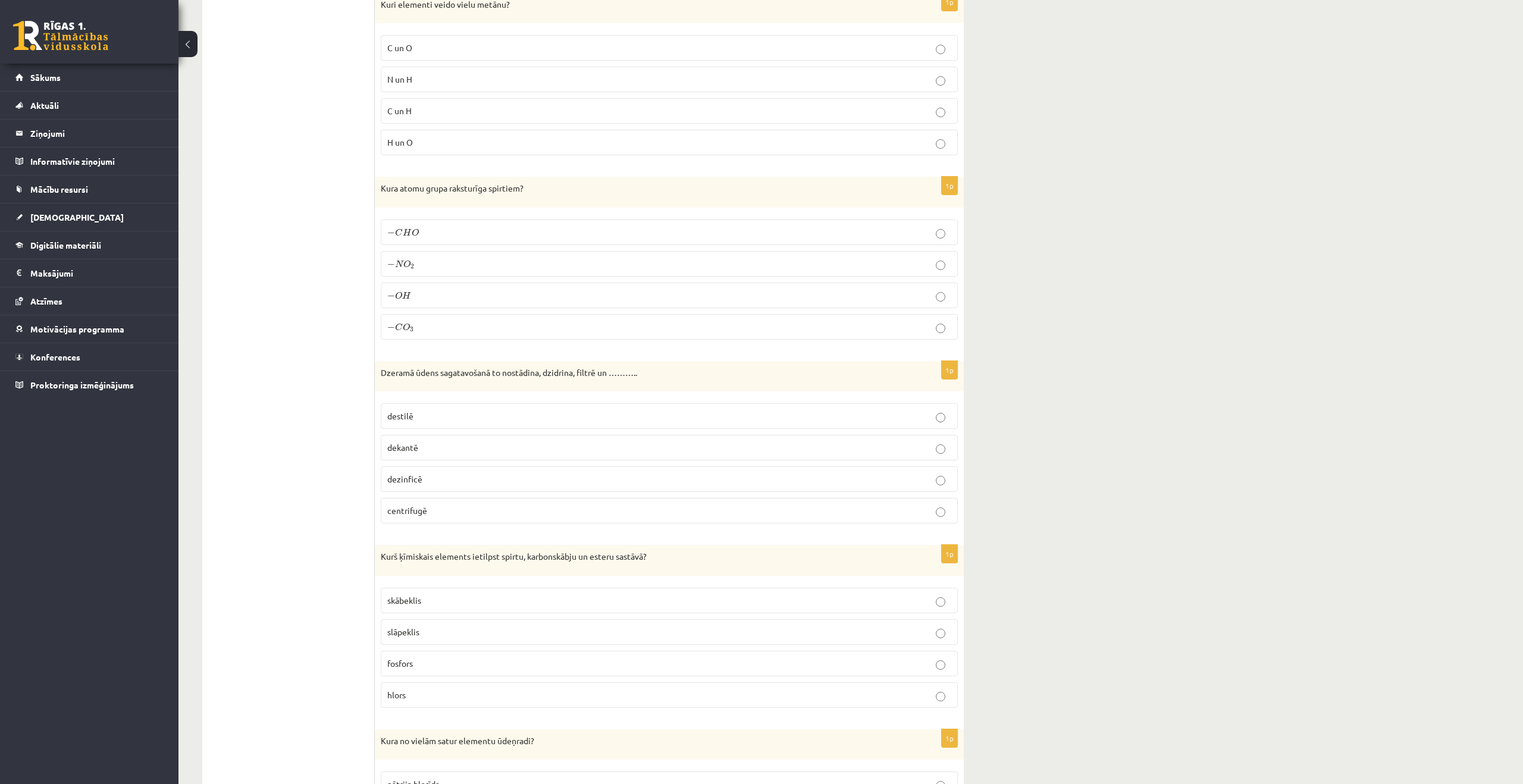
scroll to position [2503, 0]
click at [504, 602] on p "skābeklis" at bounding box center [668, 598] width 564 height 12
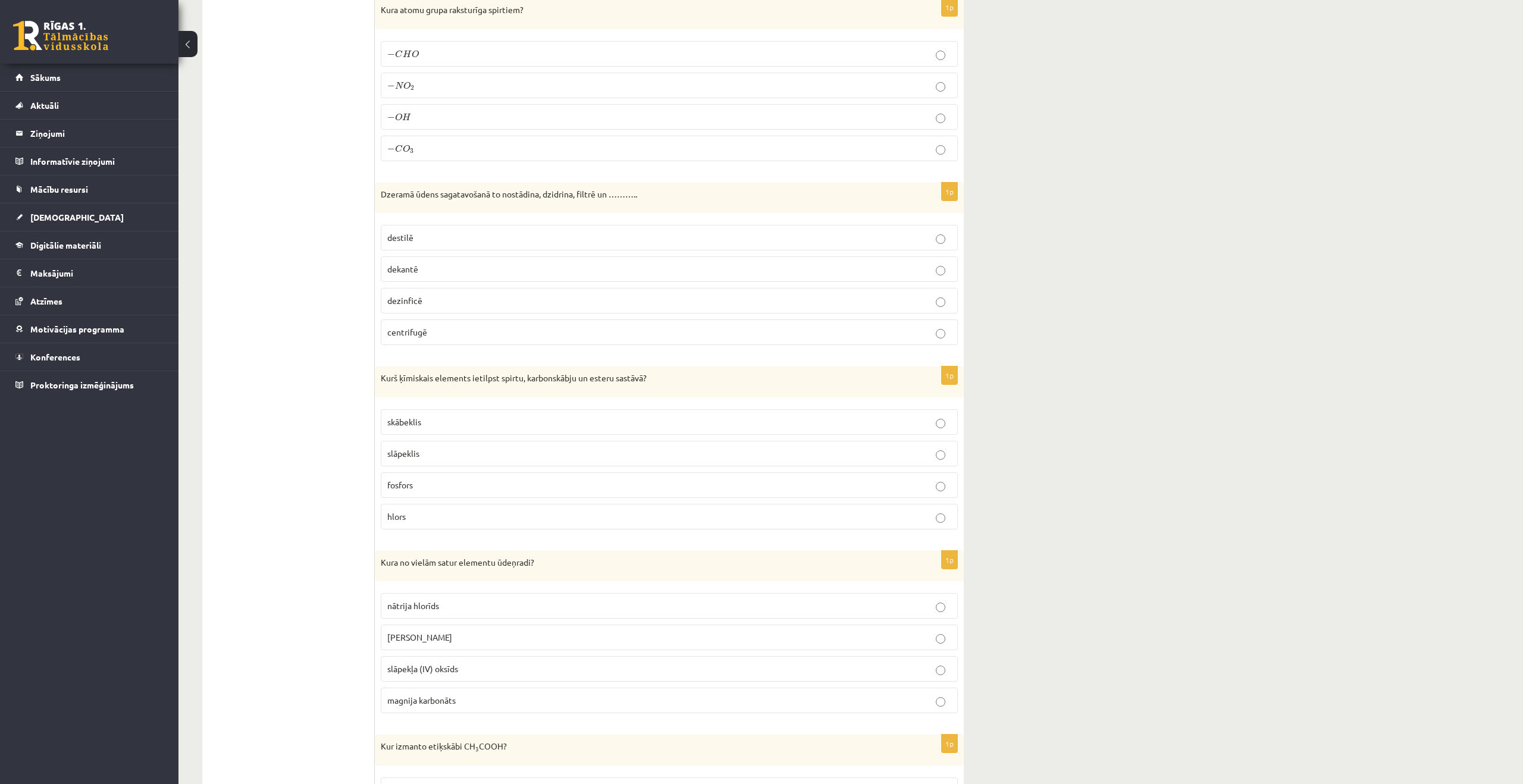
scroll to position [2681, 0]
click at [440, 641] on span "kālija hidroksīds" at bounding box center [419, 636] width 65 height 10
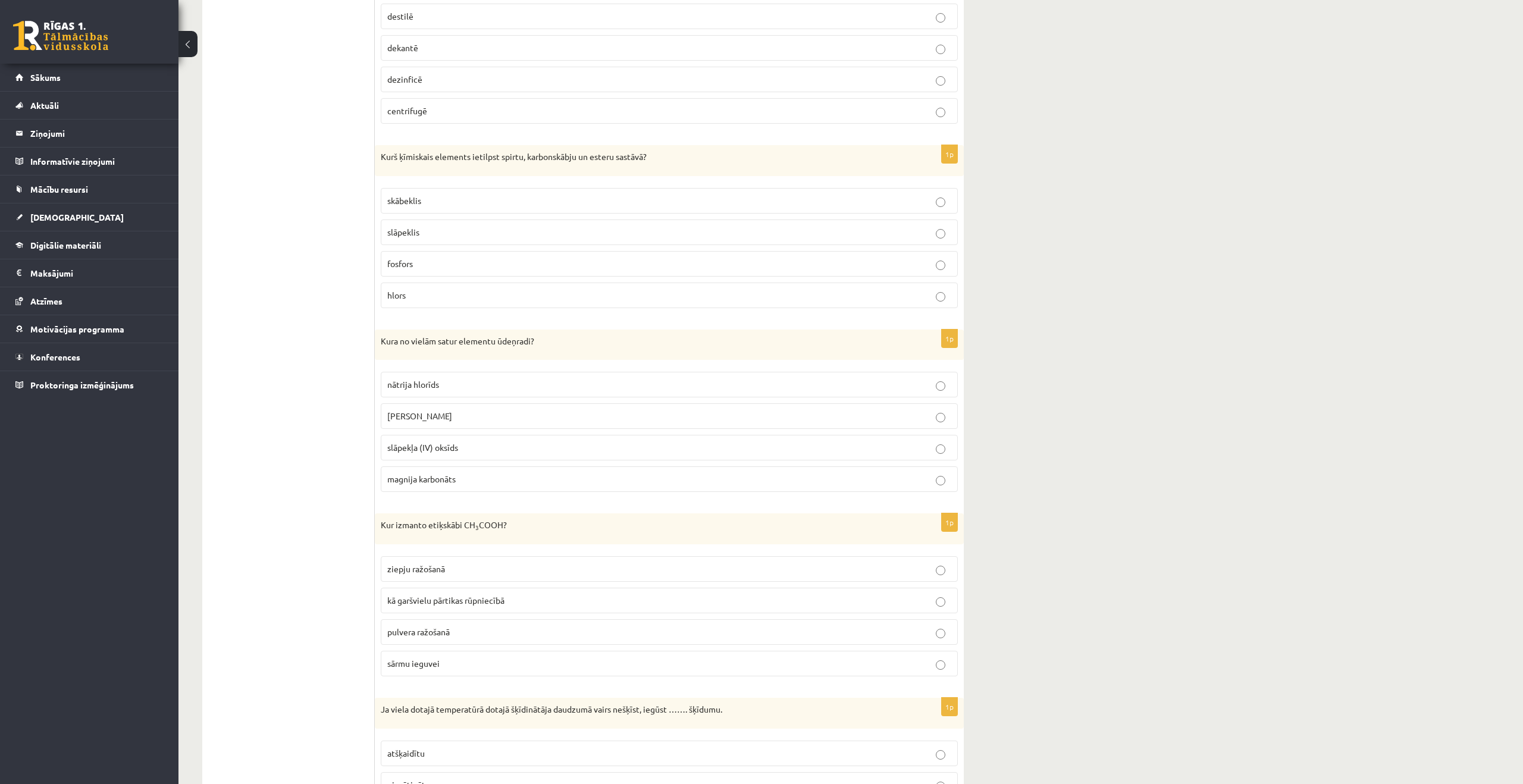
scroll to position [2908, 0]
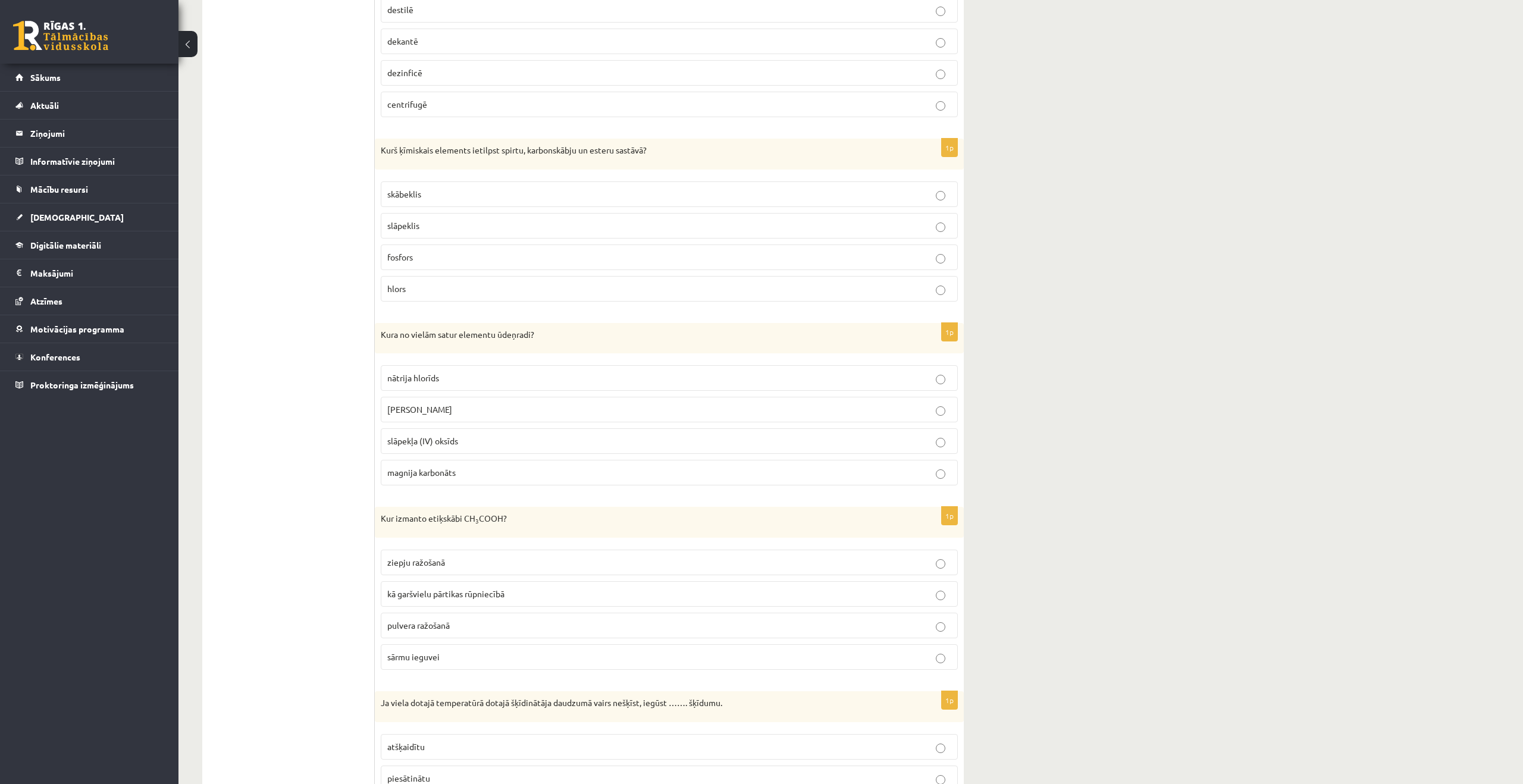
click at [485, 520] on p "Kur izmanto etiķskābi CH 3 COOH?" at bounding box center [640, 519] width 518 height 12
copy div "Kur izmanto etiķskābi CH 3 COOH?"
drag, startPoint x: 278, startPoint y: 509, endPoint x: 376, endPoint y: 580, distance: 121.0
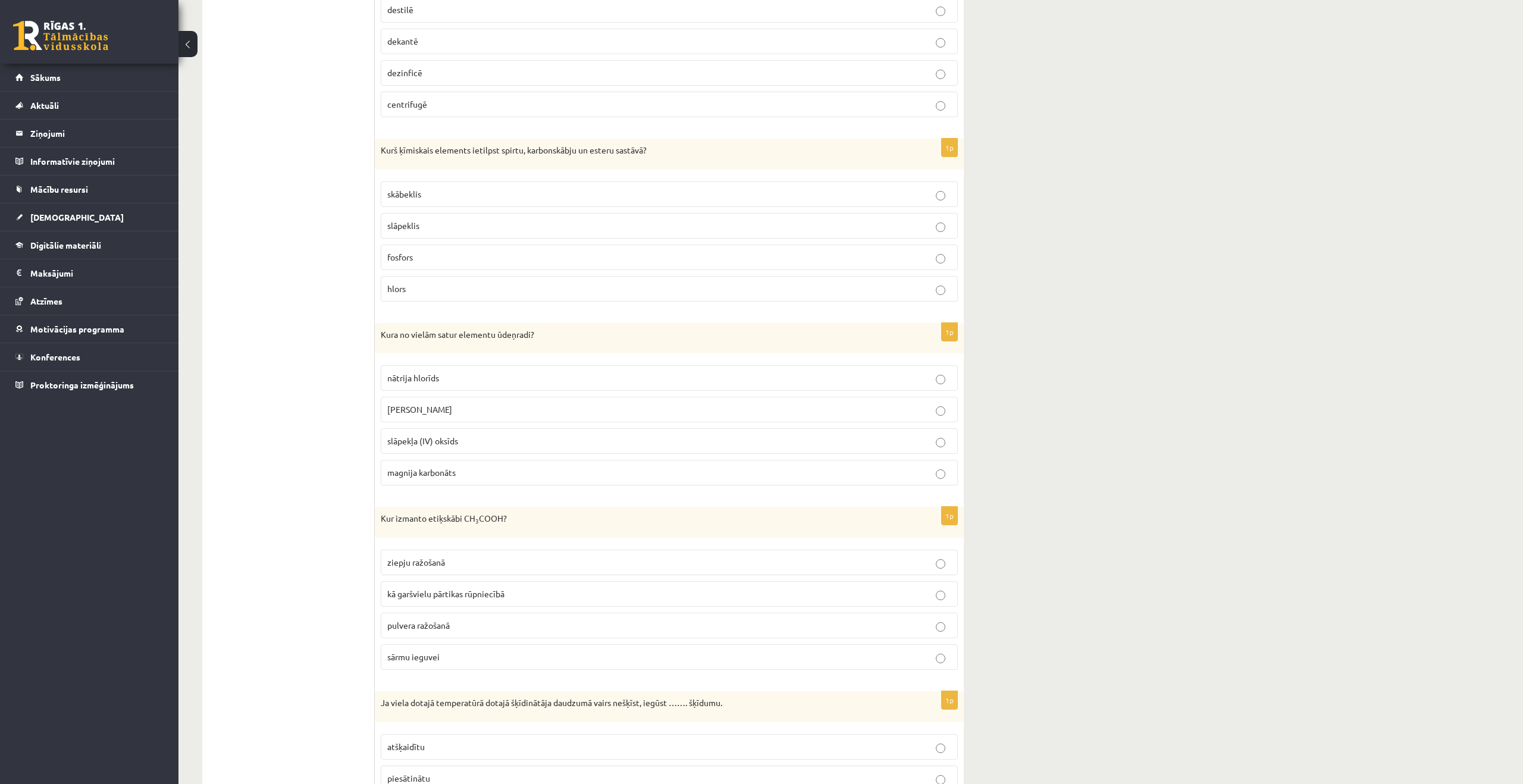
click at [280, 510] on ul "Tests Izvērtē un iesaki!" at bounding box center [294, 163] width 161 height 5715
click at [432, 606] on label "kā garšvielu pārtikas rūpniecībā" at bounding box center [669, 598] width 577 height 26
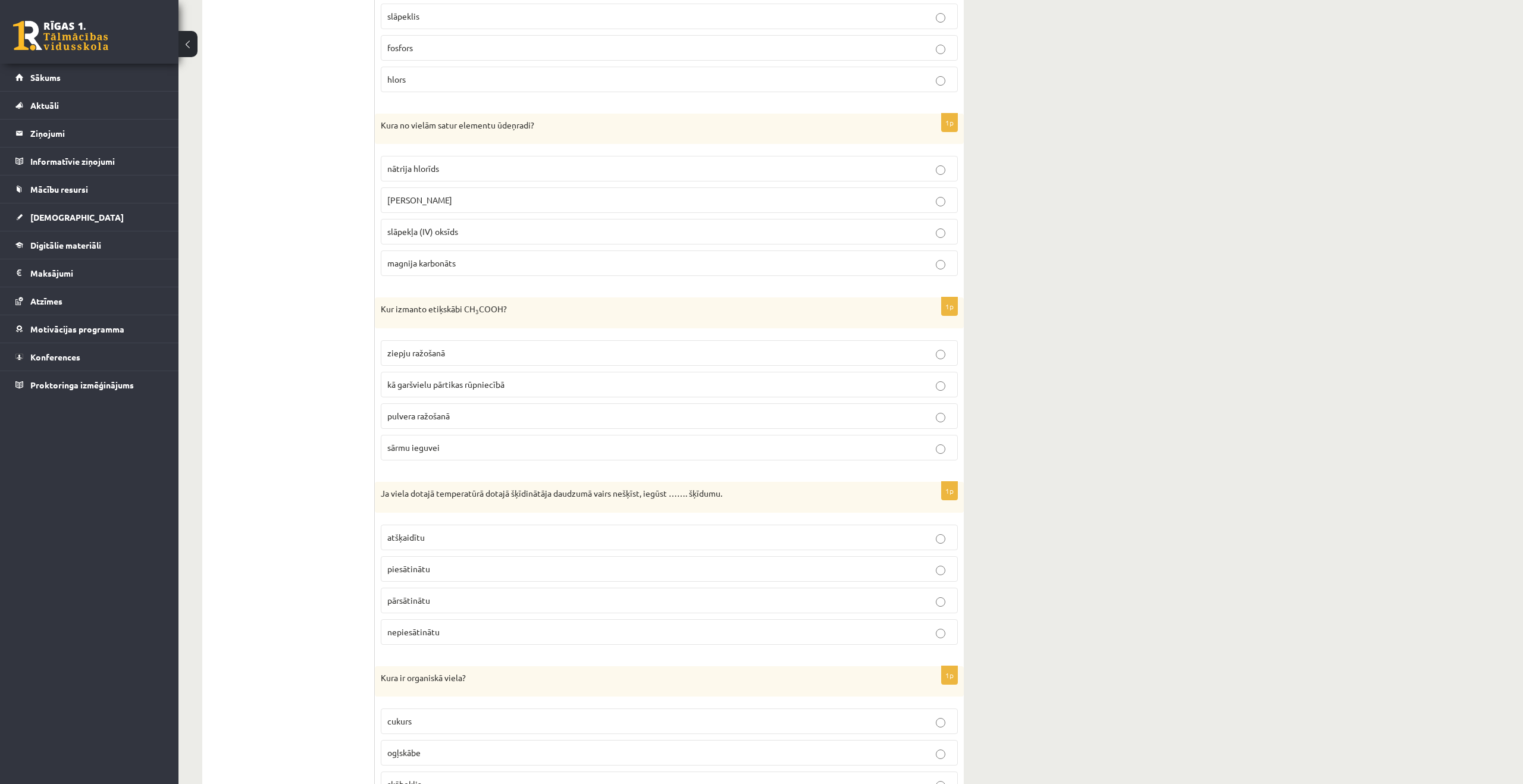
scroll to position [3118, 0]
click at [486, 571] on p "piesātinātu" at bounding box center [668, 567] width 564 height 12
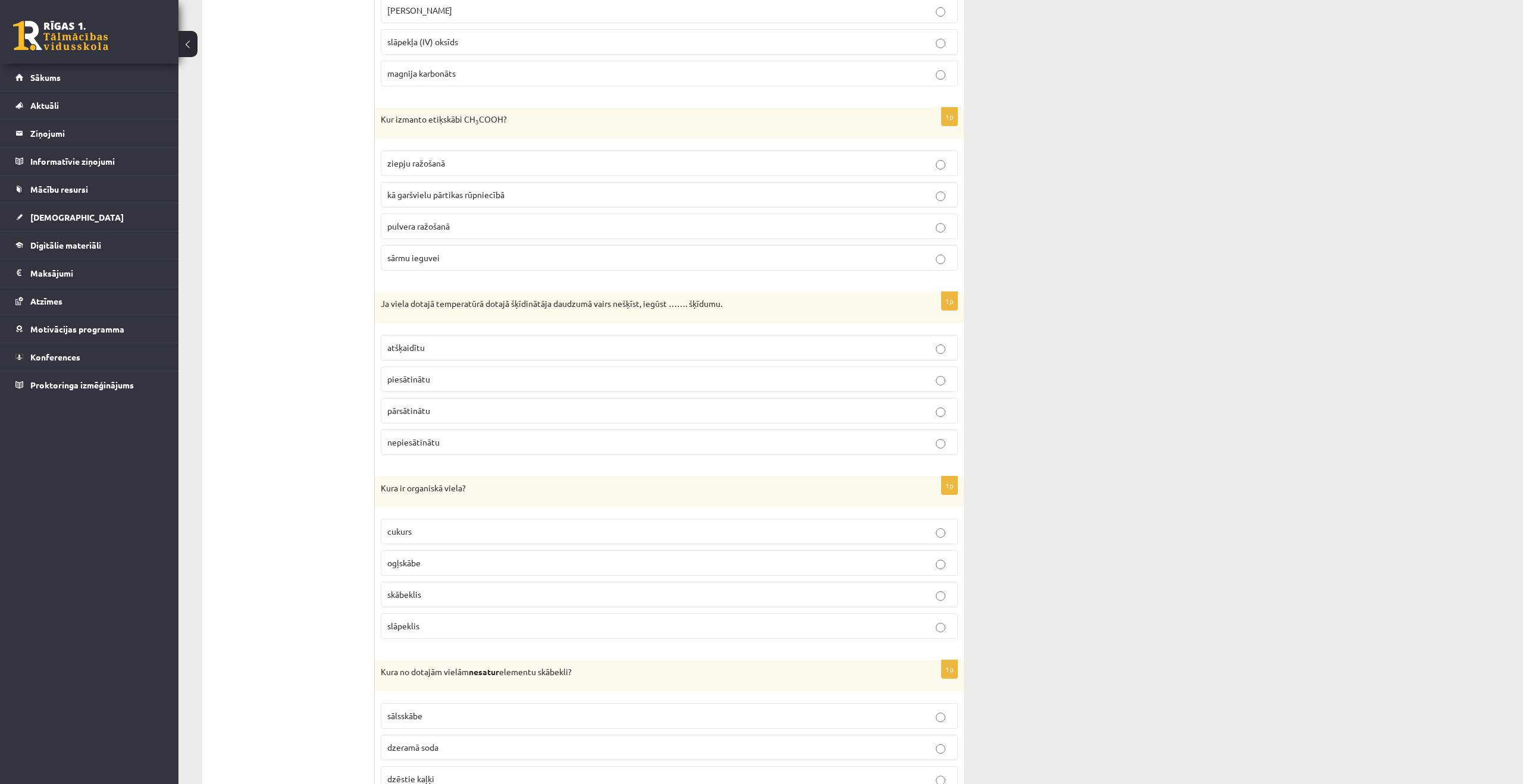
scroll to position [3311, 0]
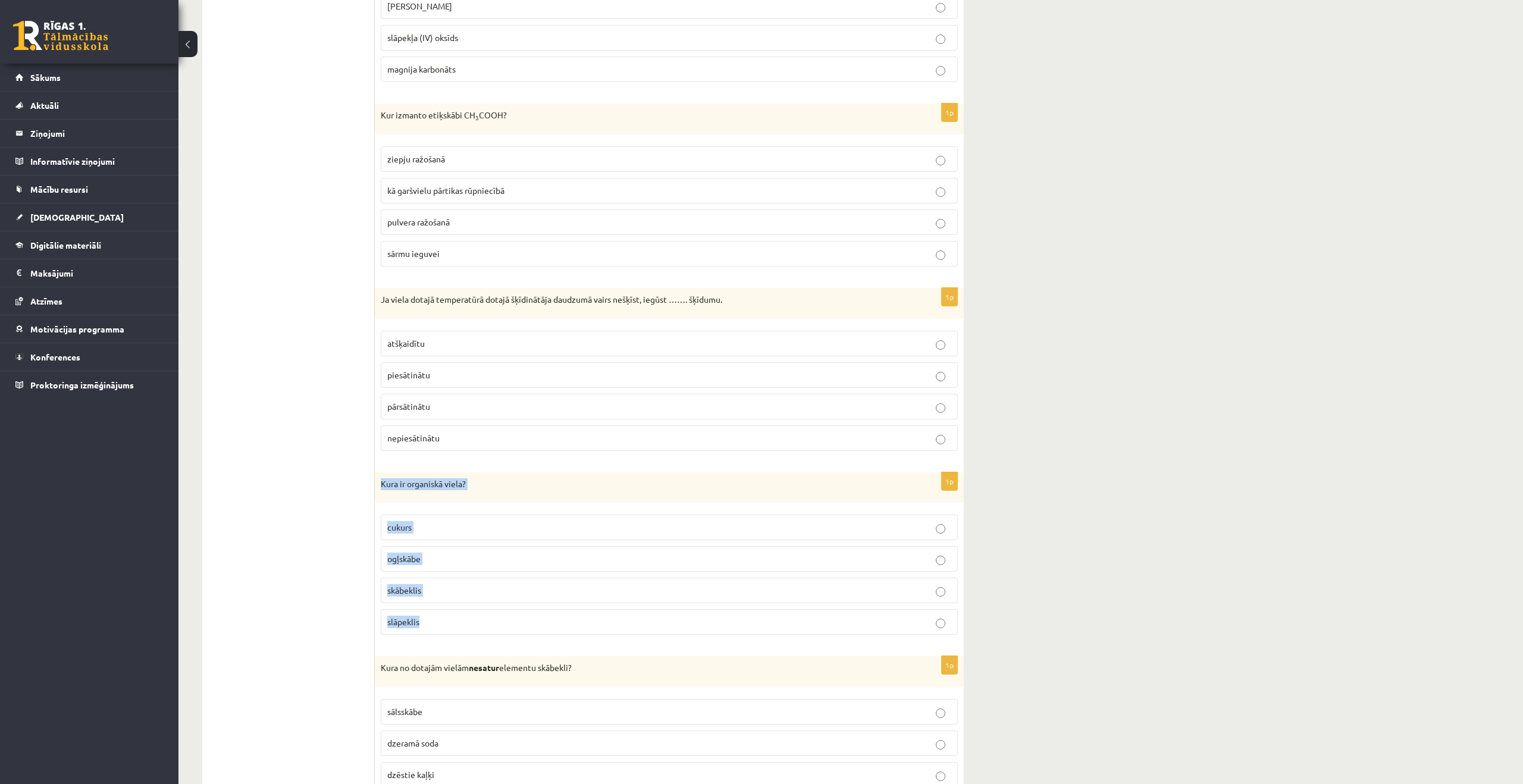
drag, startPoint x: 382, startPoint y: 482, endPoint x: 467, endPoint y: 621, distance: 162.9
click at [461, 622] on div "1p Kura ir organiskā viela? cukurs ogļskābe skābeklis slāpeklis" at bounding box center [669, 559] width 589 height 173
copy div "Kura ir organiskā viela? cukurs ogļskābe skābeklis slāpeklis"
drag, startPoint x: 1107, startPoint y: 479, endPoint x: 914, endPoint y: 573, distance: 214.7
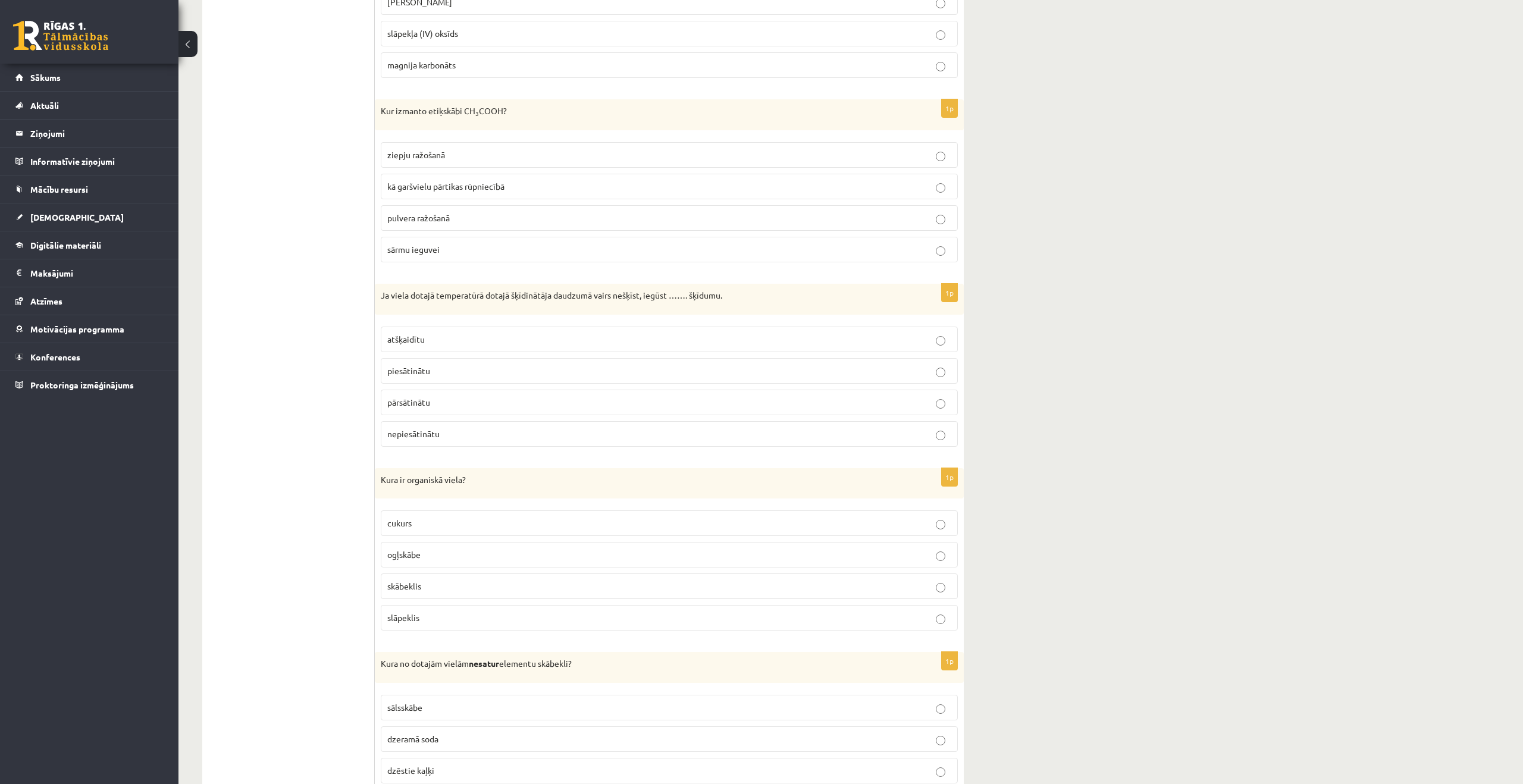
click at [775, 521] on p "cukurs" at bounding box center [668, 523] width 564 height 12
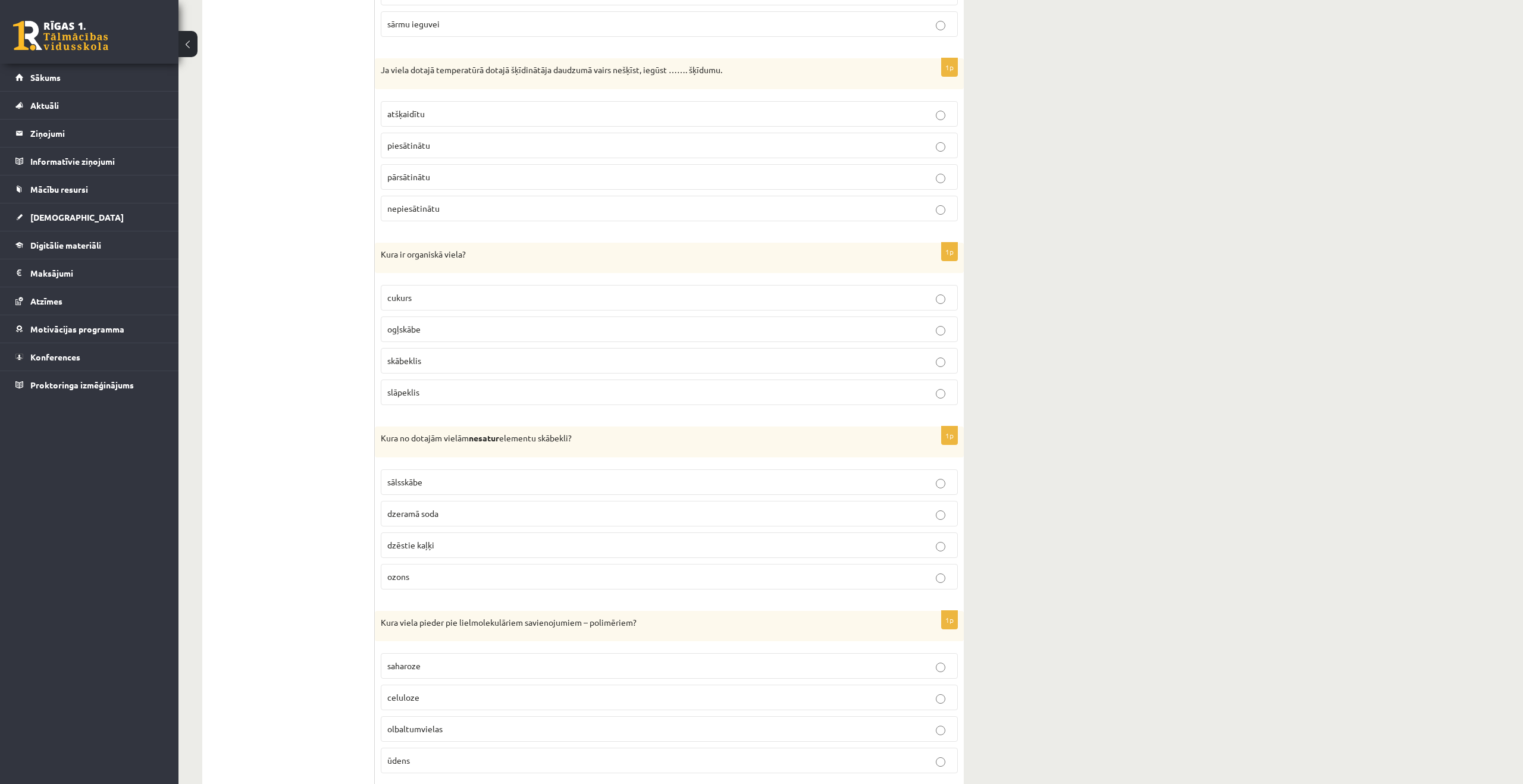
scroll to position [3542, 0]
drag, startPoint x: 386, startPoint y: 444, endPoint x: 451, endPoint y: 574, distance: 145.3
click at [453, 575] on div "1p Kura no dotajām vielām nesatur elementu skābekli? sālsskābe dzeramā soda dzē…" at bounding box center [669, 512] width 589 height 173
click at [440, 479] on p "sālsskābe" at bounding box center [668, 480] width 564 height 12
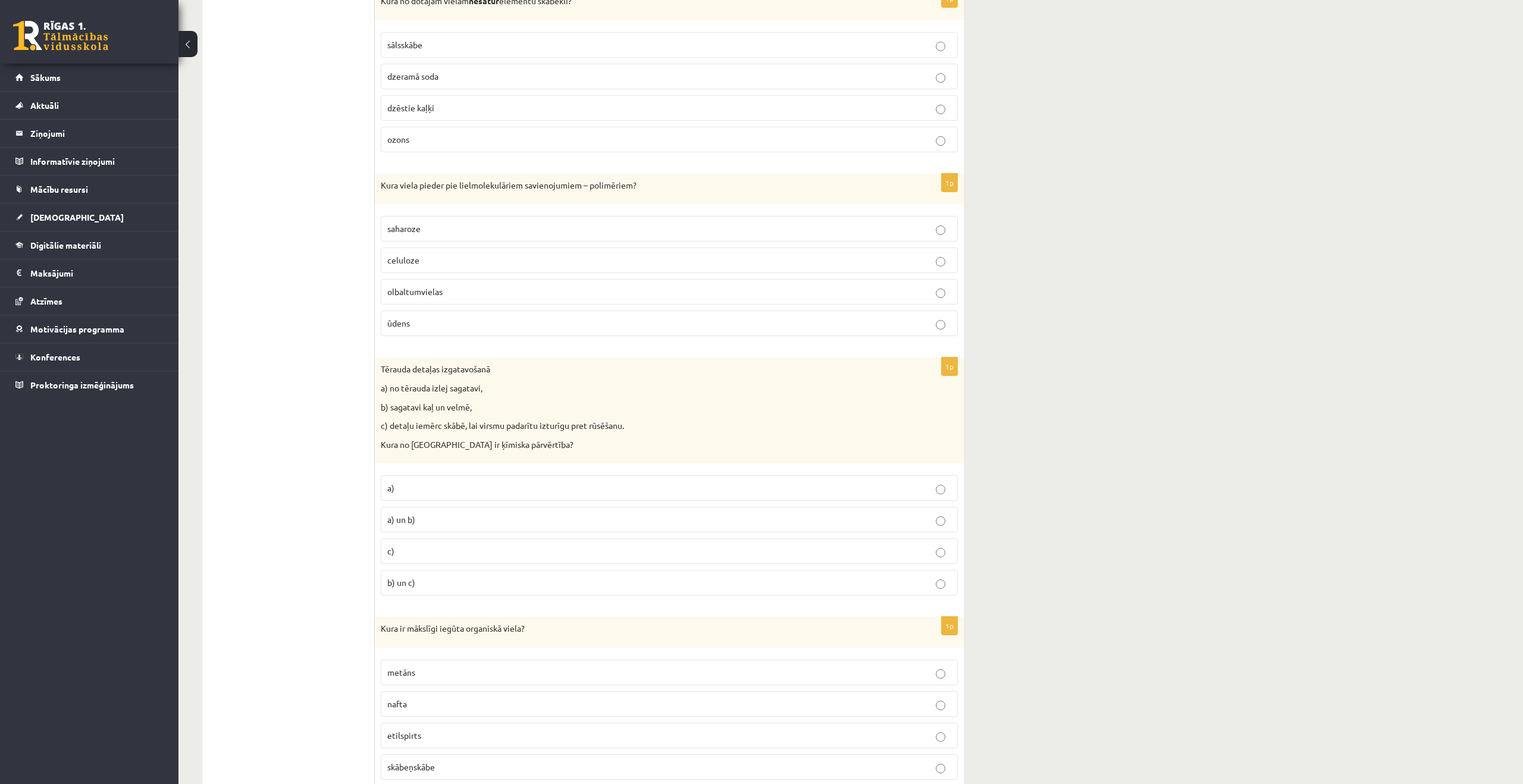
scroll to position [3982, 0]
click at [493, 282] on label "olbaltumvielas" at bounding box center [669, 287] width 577 height 26
click at [446, 545] on label "c)" at bounding box center [669, 548] width 577 height 26
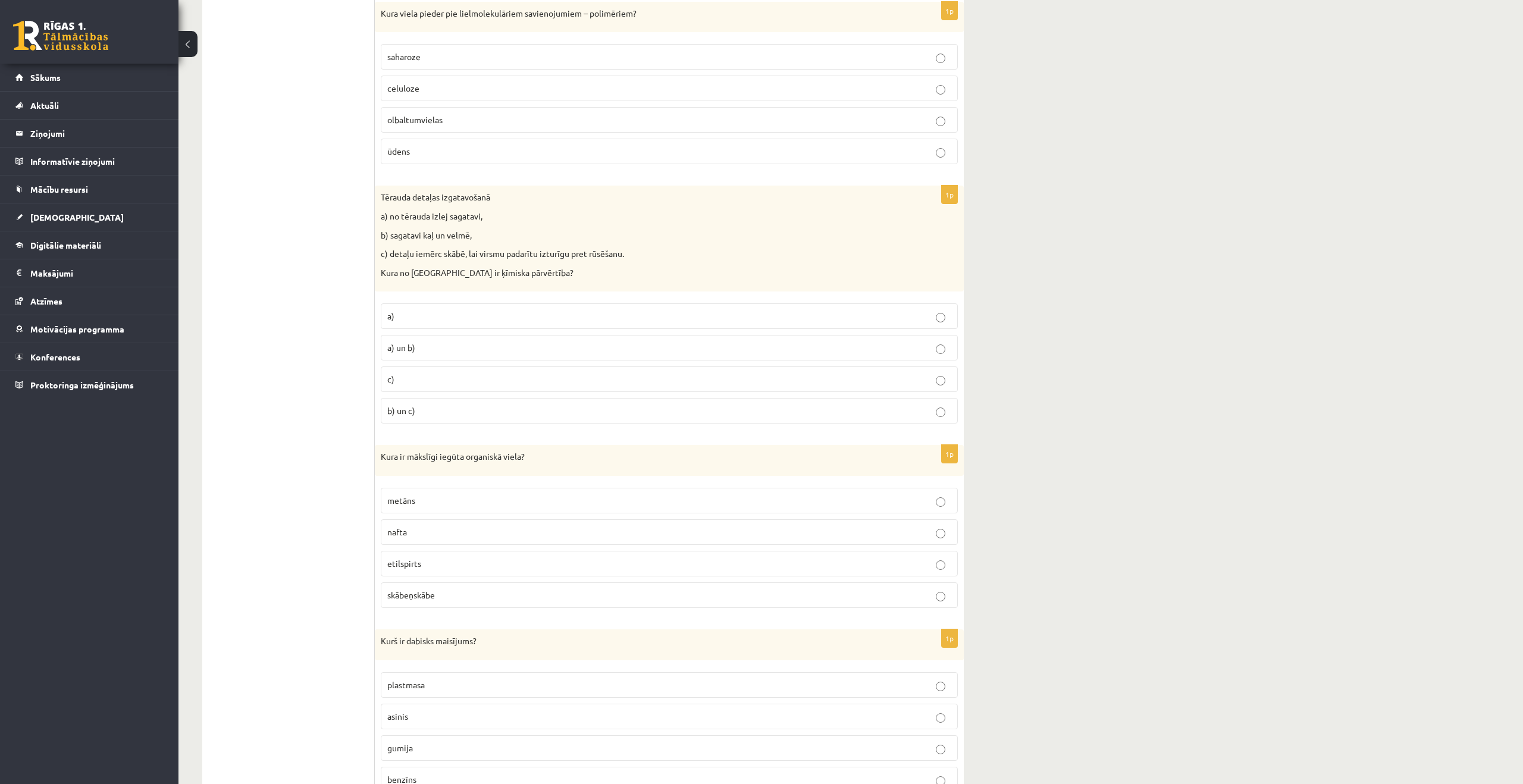
scroll to position [4151, 0]
click at [507, 591] on p "skābeņskābe" at bounding box center [668, 593] width 564 height 12
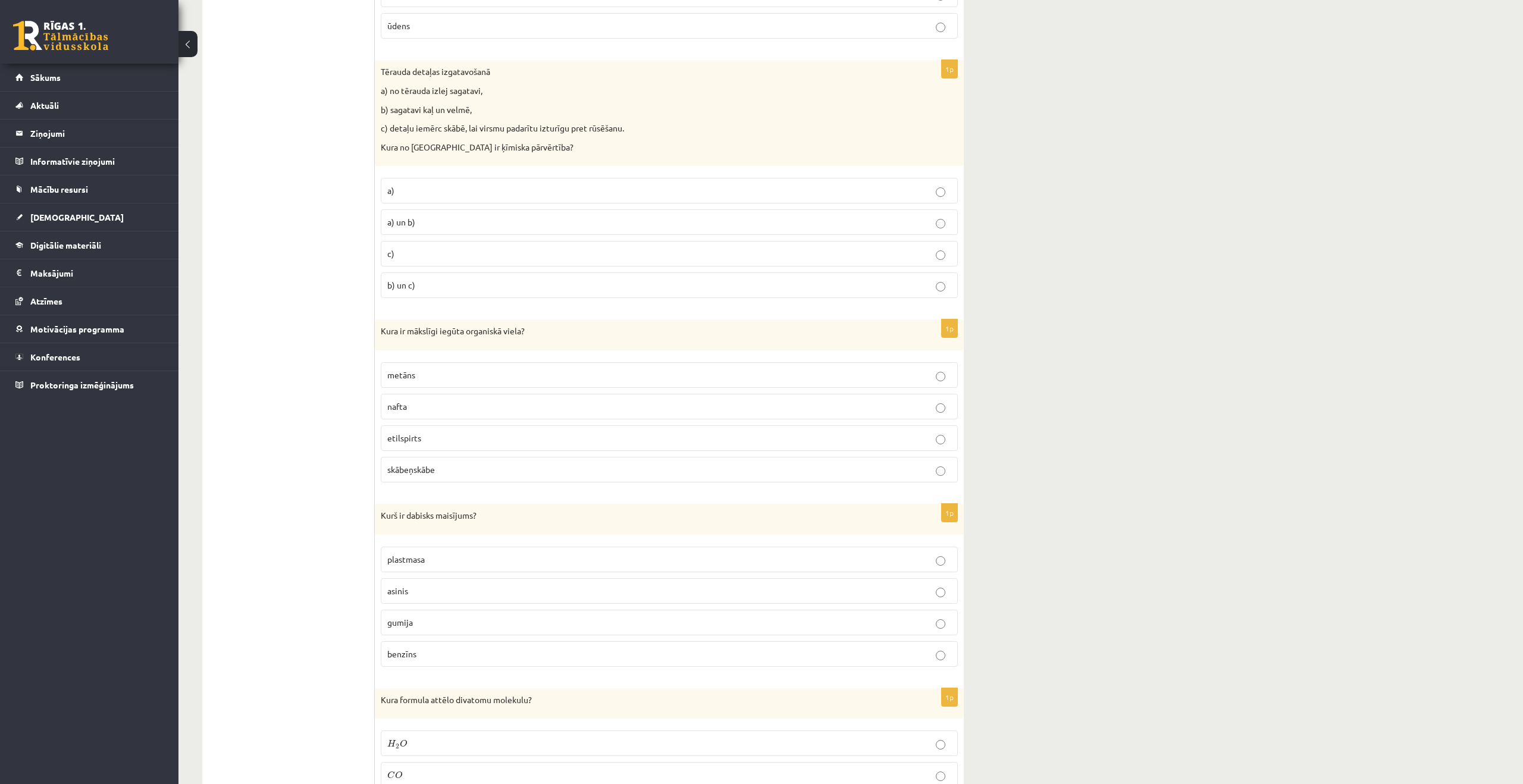
scroll to position [4276, 0]
click at [425, 598] on label "asinis" at bounding box center [669, 589] width 577 height 26
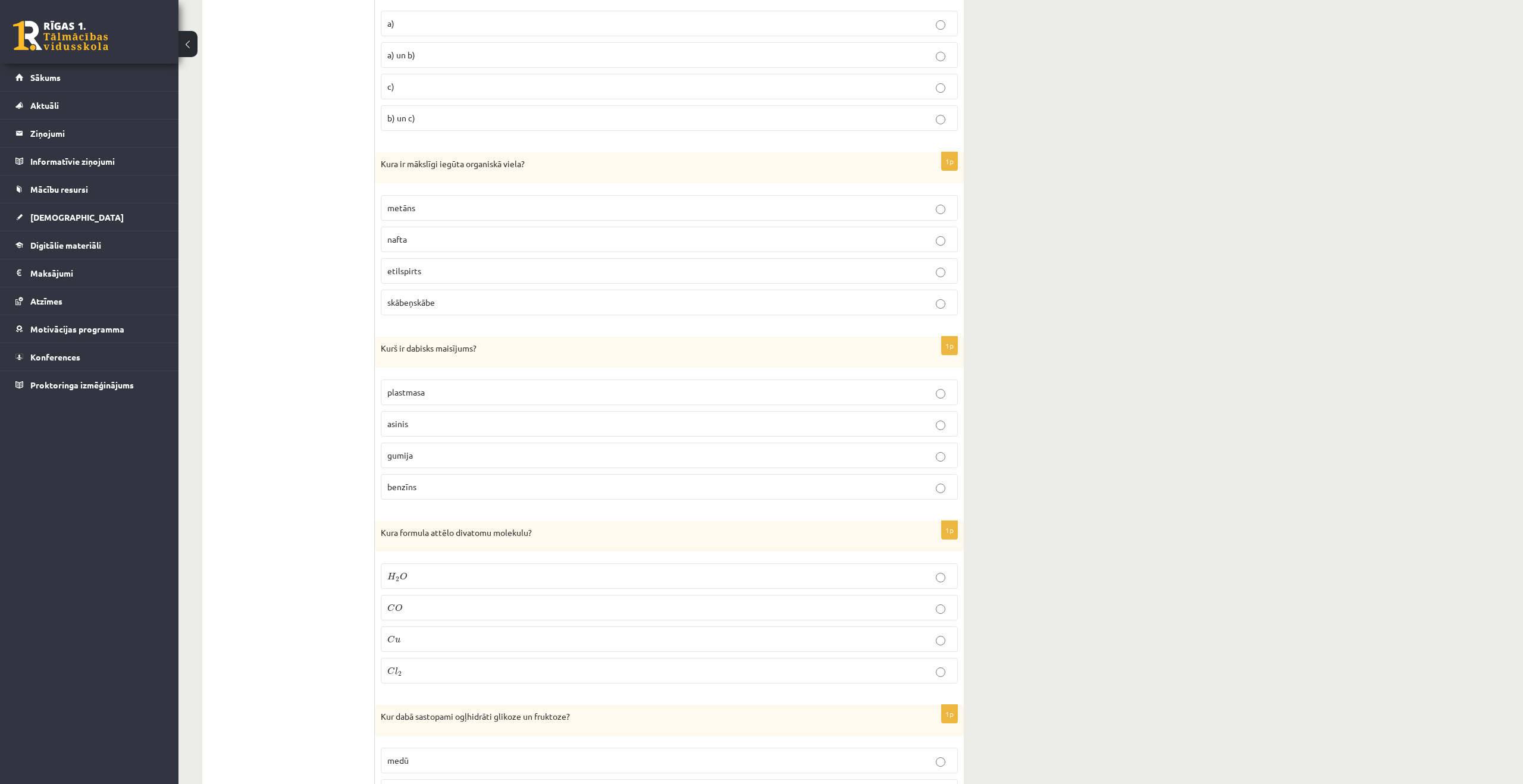
scroll to position [4445, 0]
click at [468, 667] on p "C l 2 C l 2" at bounding box center [668, 668] width 564 height 12
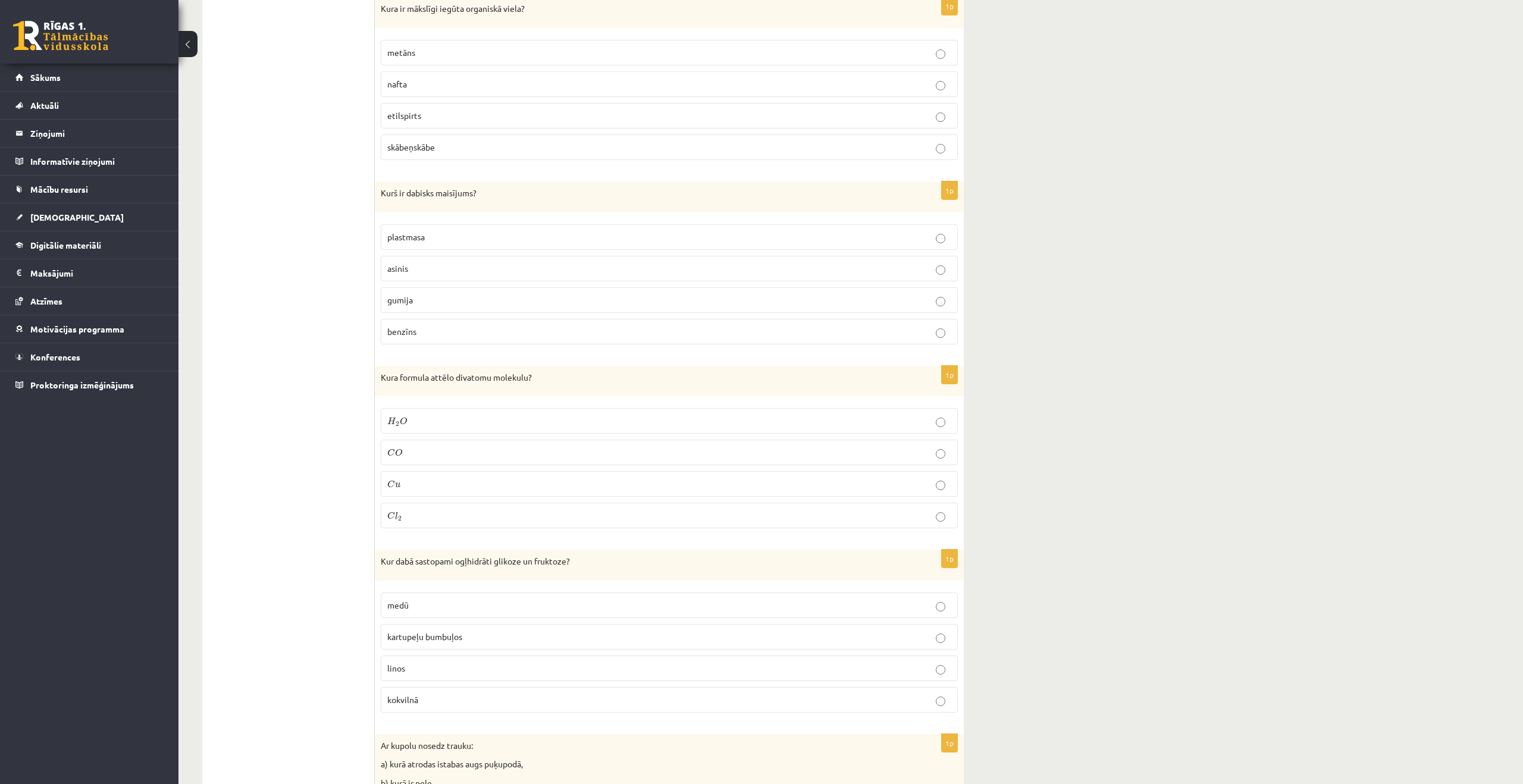
scroll to position [4599, 0]
click at [469, 608] on p "medū" at bounding box center [668, 602] width 564 height 12
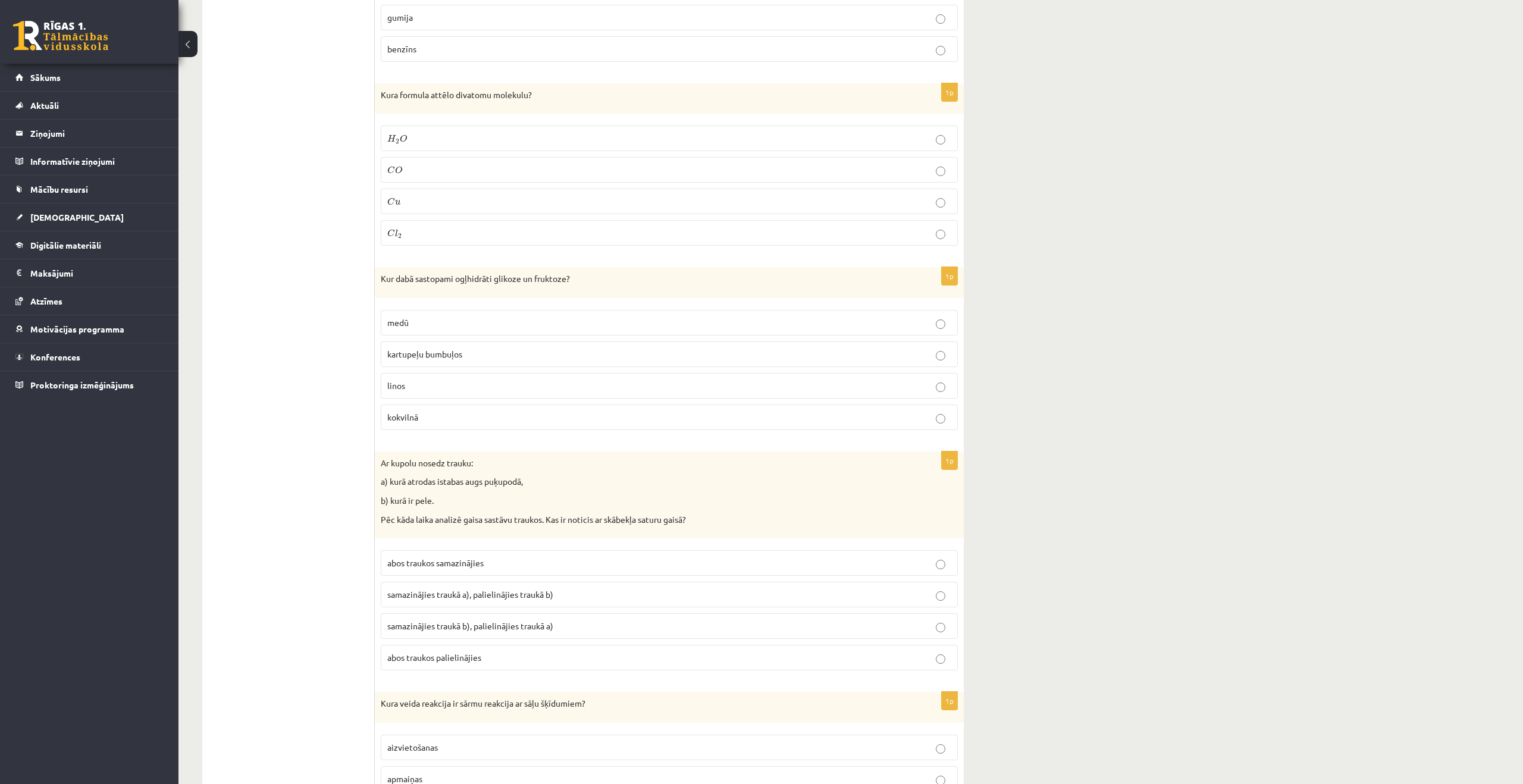
scroll to position [4885, 0]
click at [611, 625] on p "samazinājies traukā b), palielinājies traukā a)" at bounding box center [668, 621] width 564 height 12
click at [609, 601] on label "samazinājies traukā a), palielinājies traukā b)" at bounding box center [669, 590] width 577 height 26
click at [602, 629] on label "samazinājies traukā b), palielinājies traukā a)" at bounding box center [669, 621] width 577 height 26
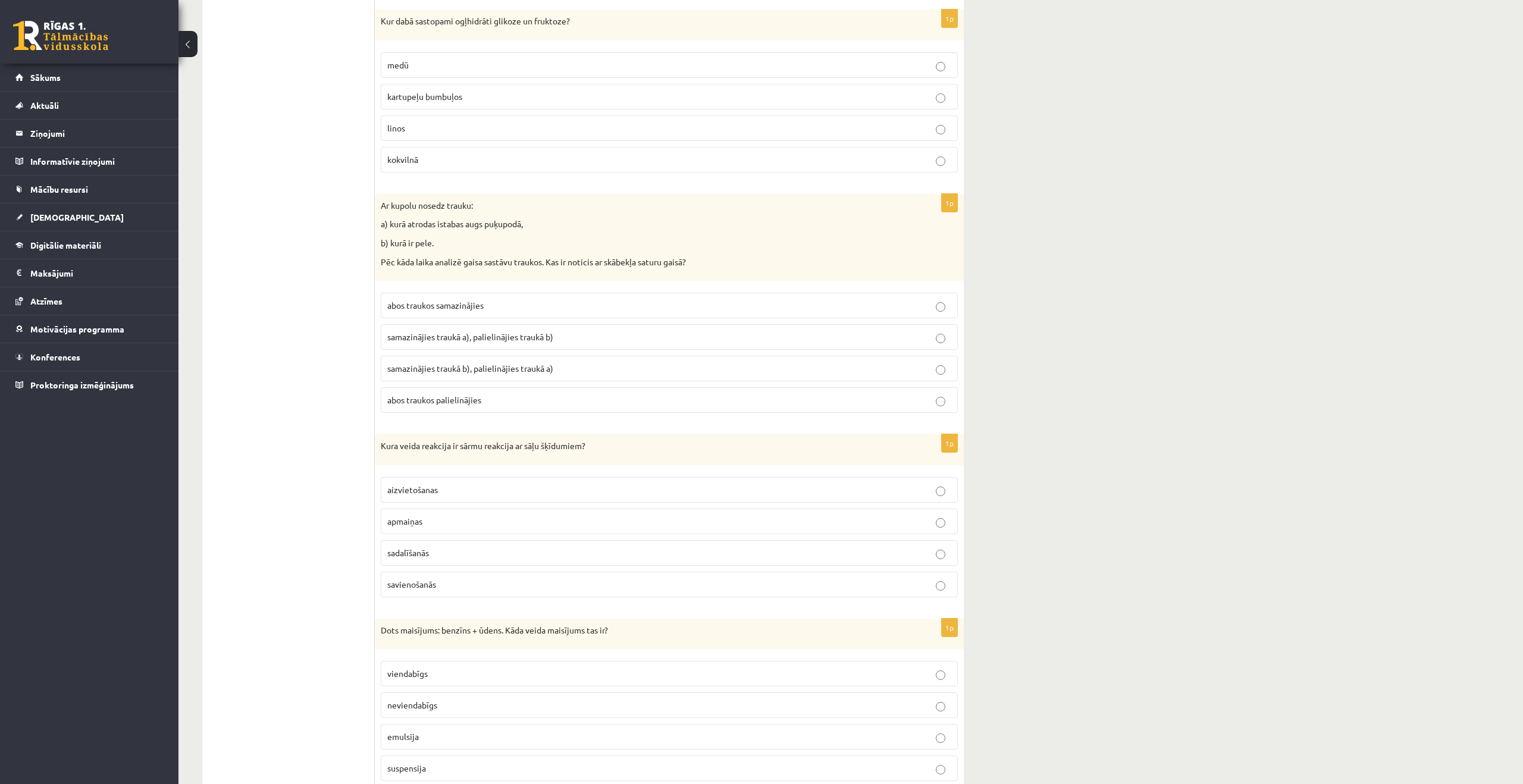
scroll to position [5142, 0]
click at [673, 560] on label "sadalīšanās" at bounding box center [669, 547] width 577 height 26
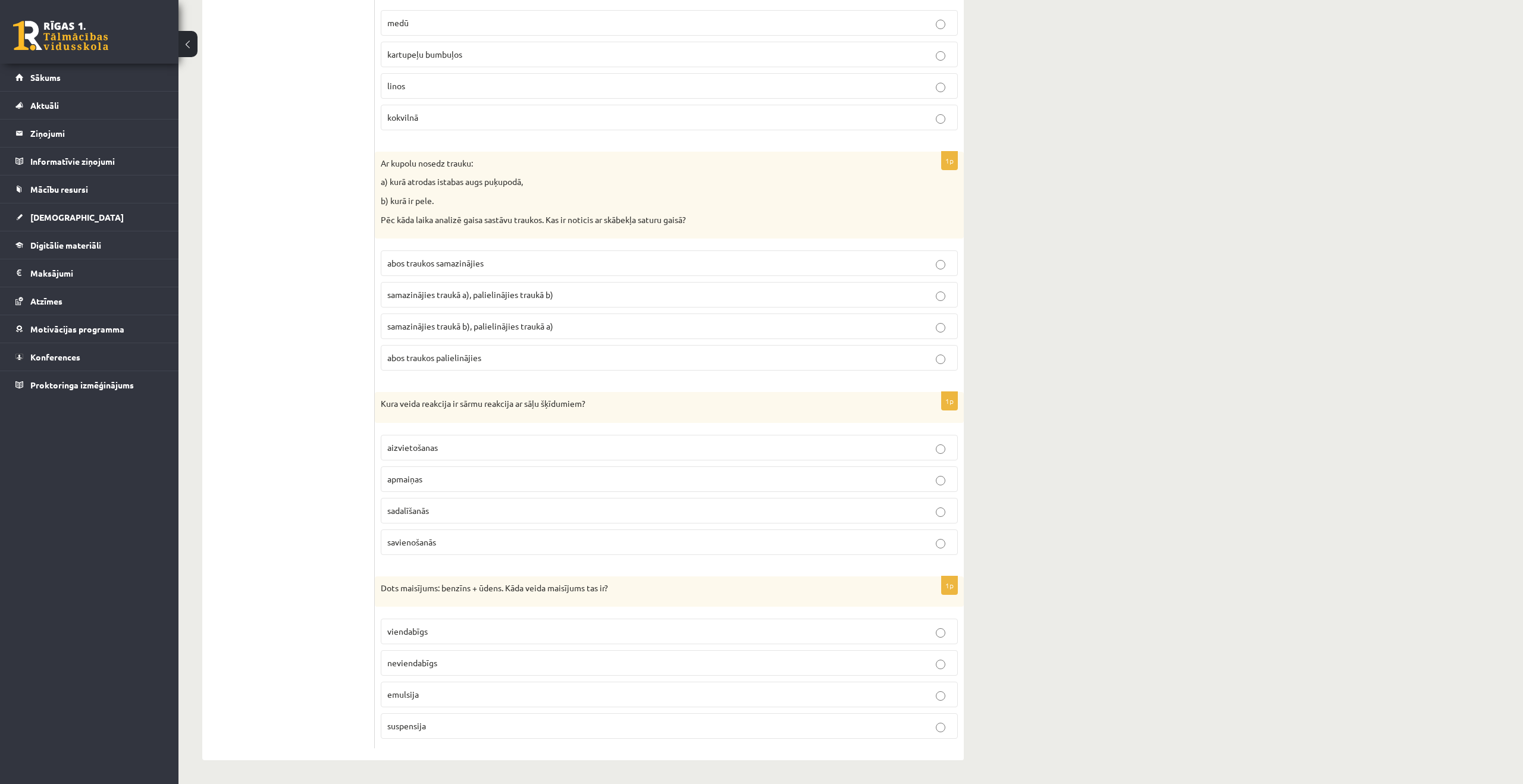
click at [523, 698] on p "emulsija" at bounding box center [668, 694] width 564 height 12
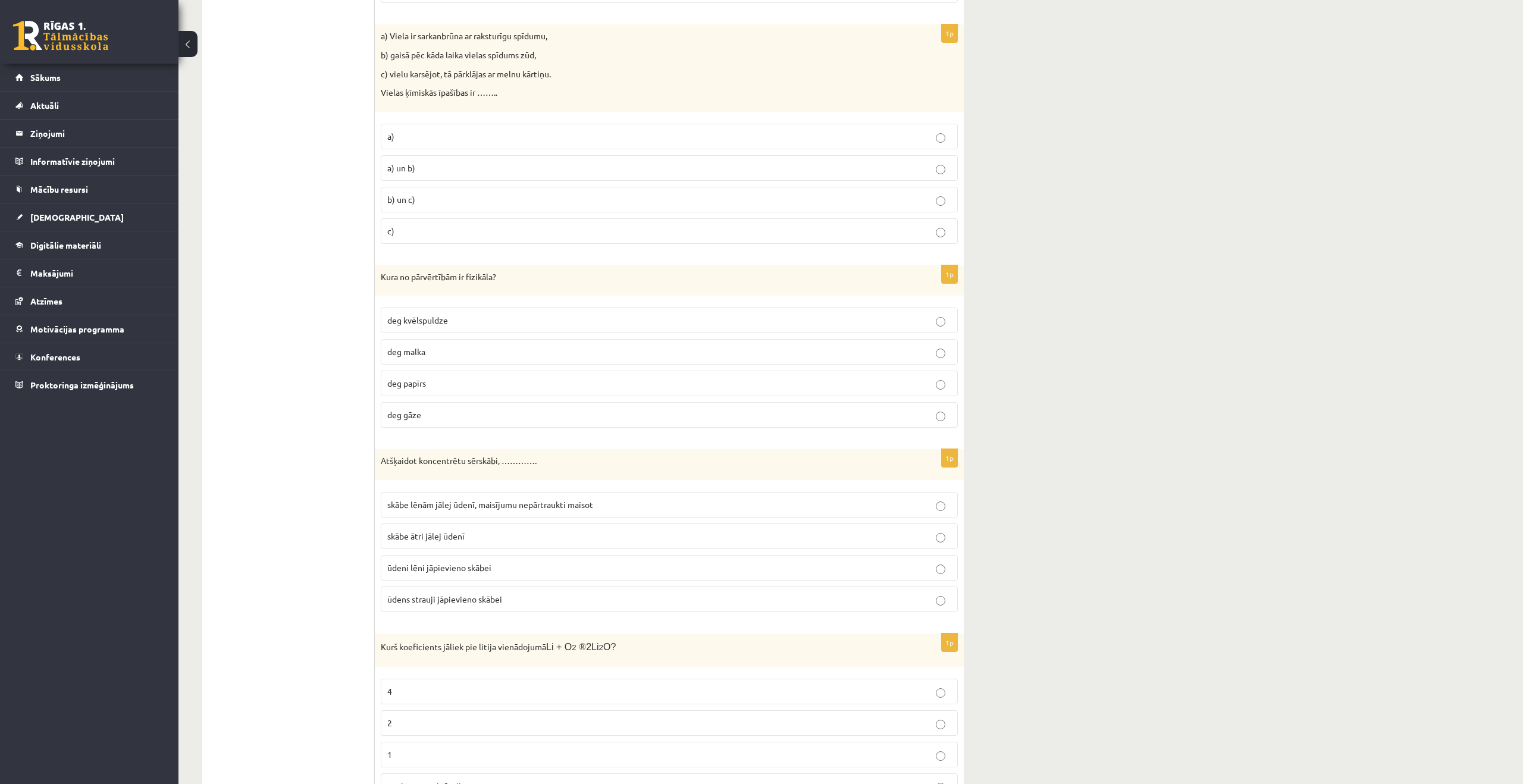
scroll to position [0, 0]
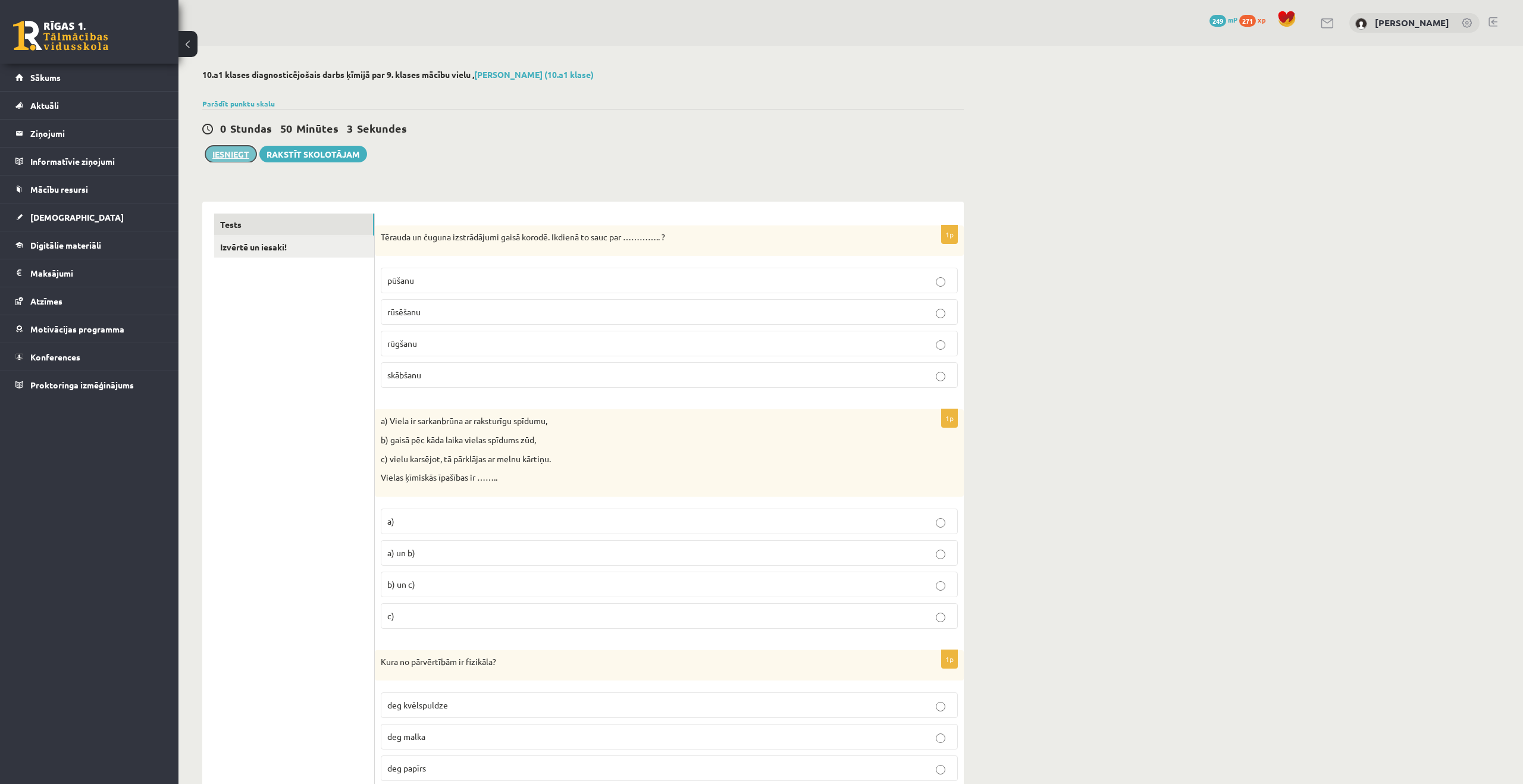
click at [222, 155] on button "Iesniegt" at bounding box center [231, 154] width 51 height 17
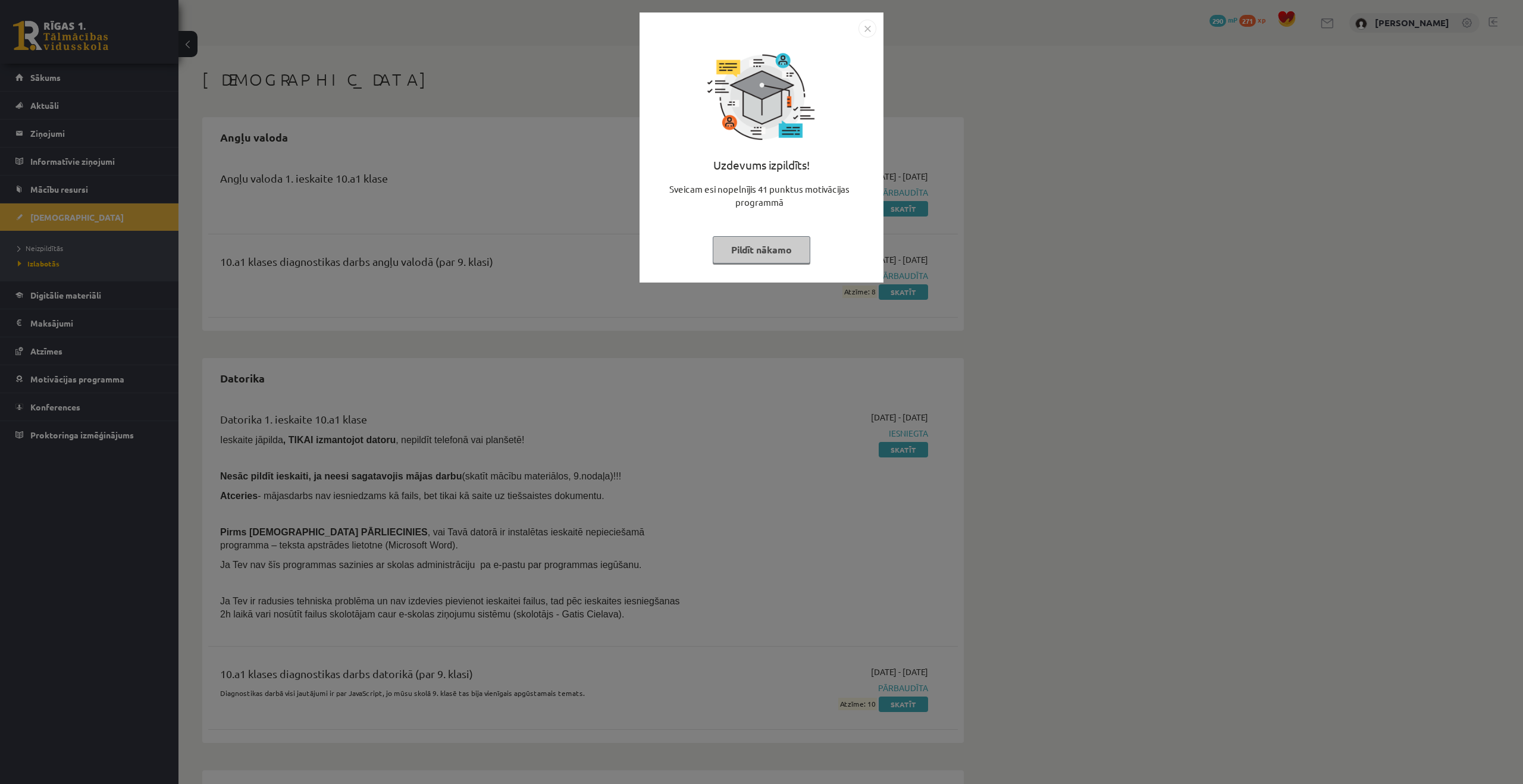
click at [790, 247] on button "Pildīt nākamo" at bounding box center [762, 249] width 98 height 28
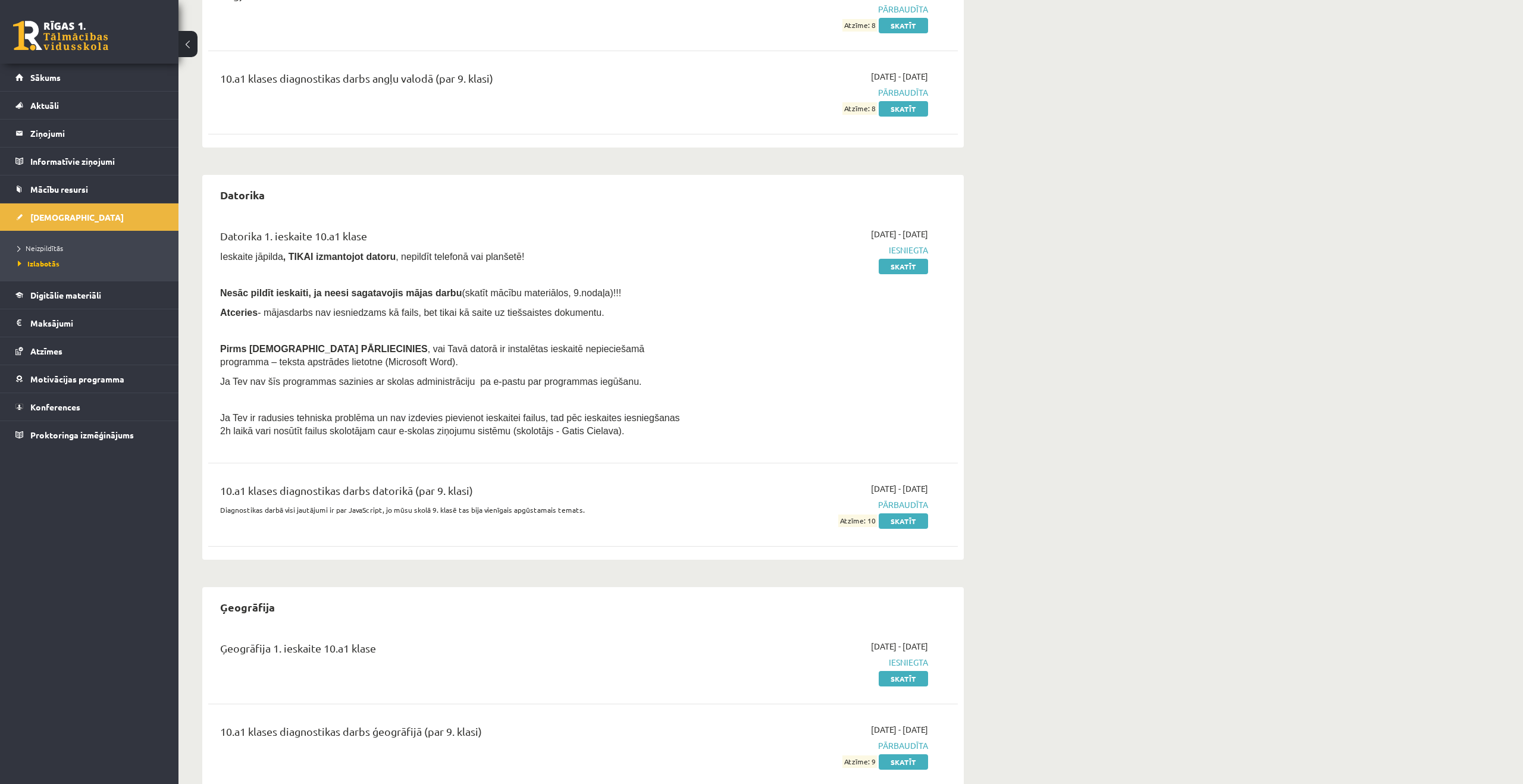
scroll to position [381, 0]
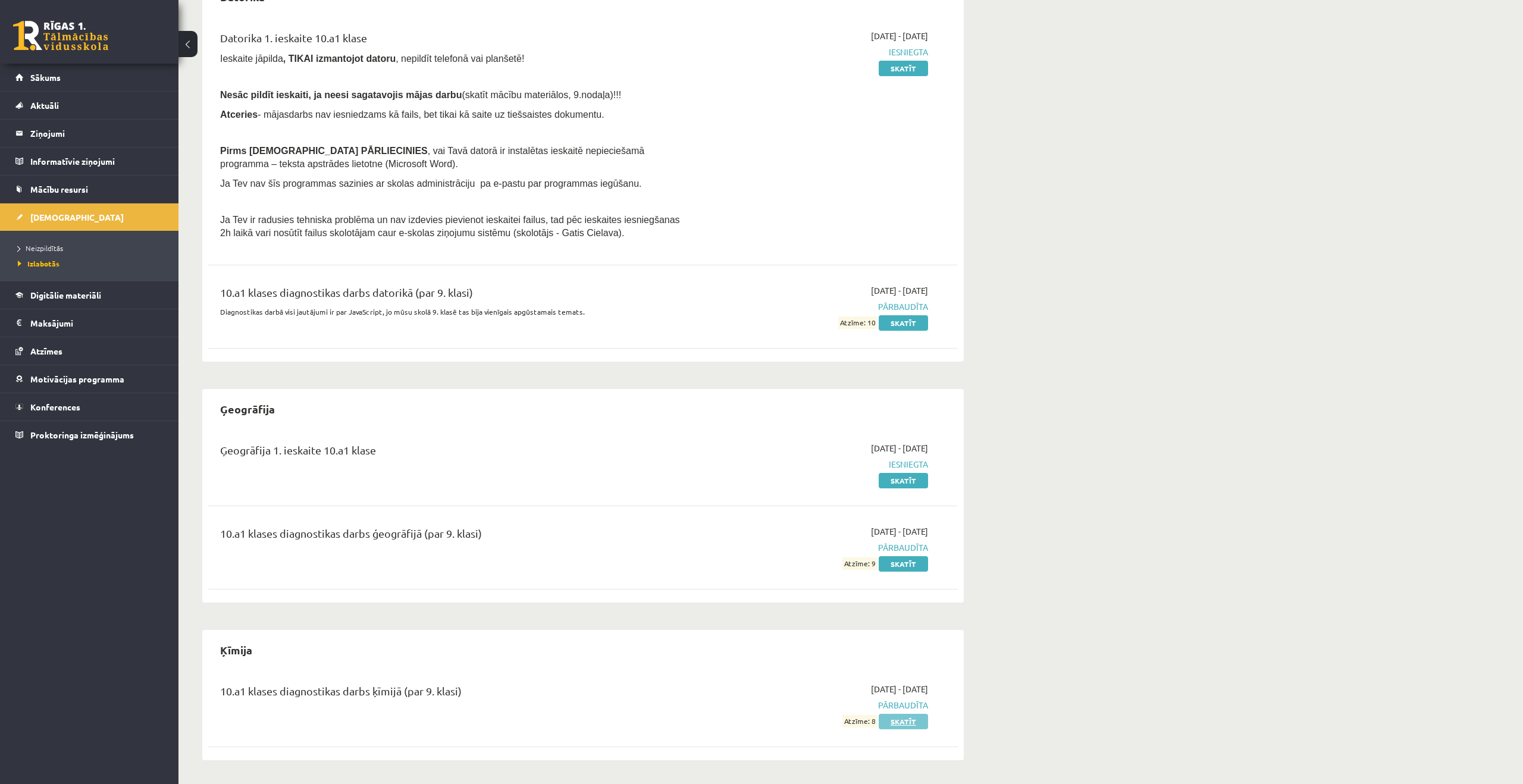
click at [921, 719] on link "Skatīt" at bounding box center [903, 721] width 49 height 15
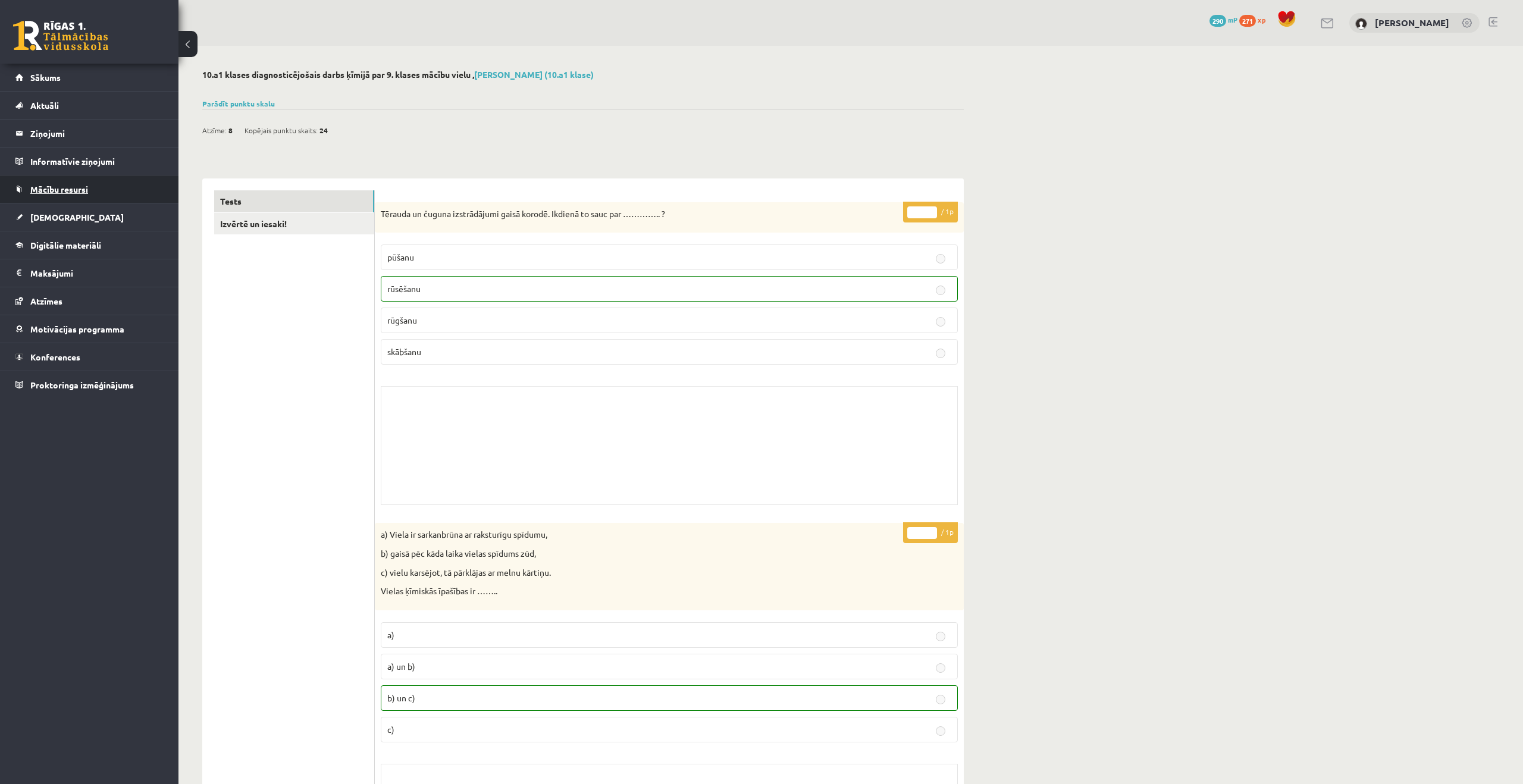
click at [66, 193] on span "Mācību resursi" at bounding box center [59, 188] width 58 height 10
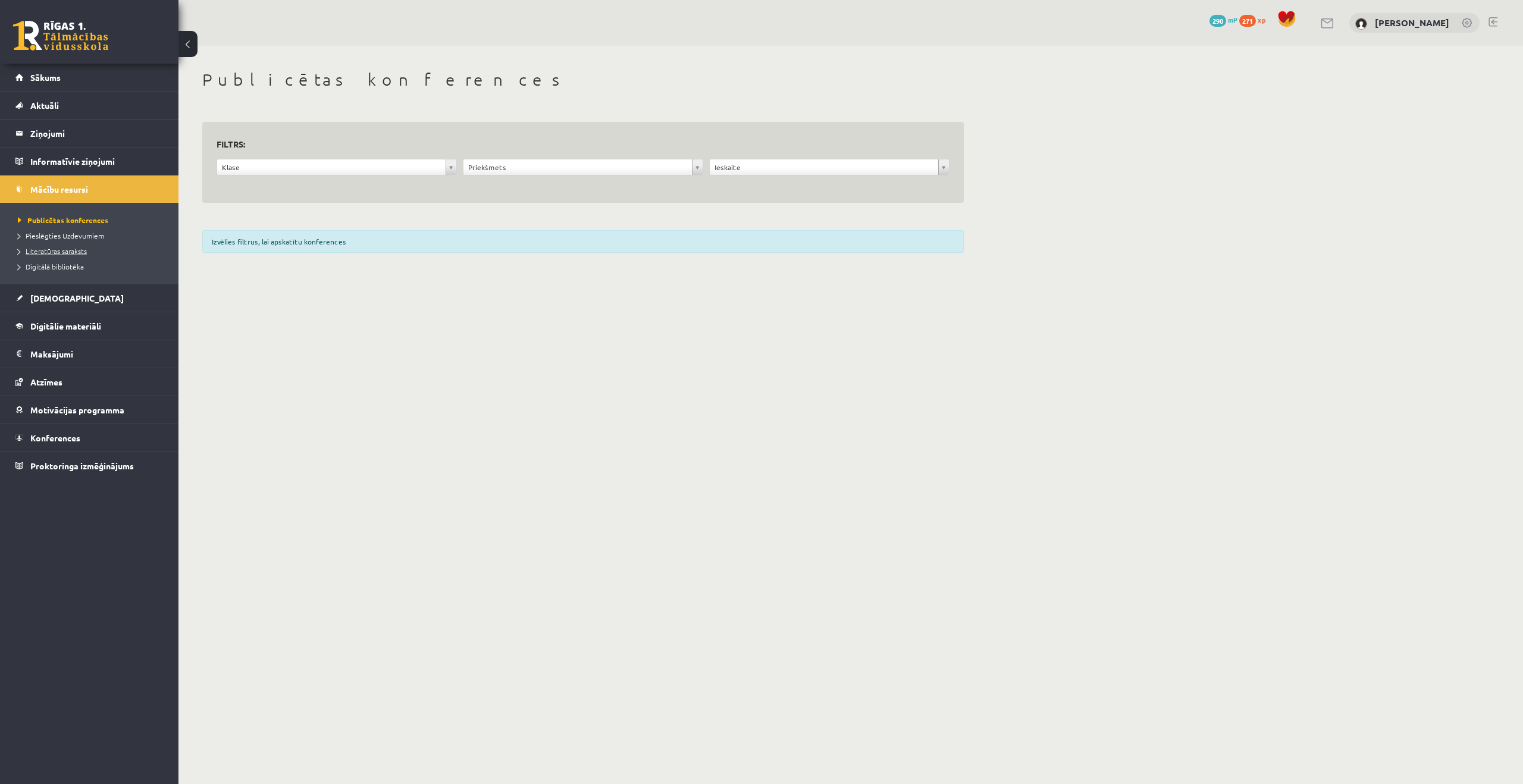
click at [80, 246] on span "Literatūras saraksts" at bounding box center [52, 251] width 69 height 10
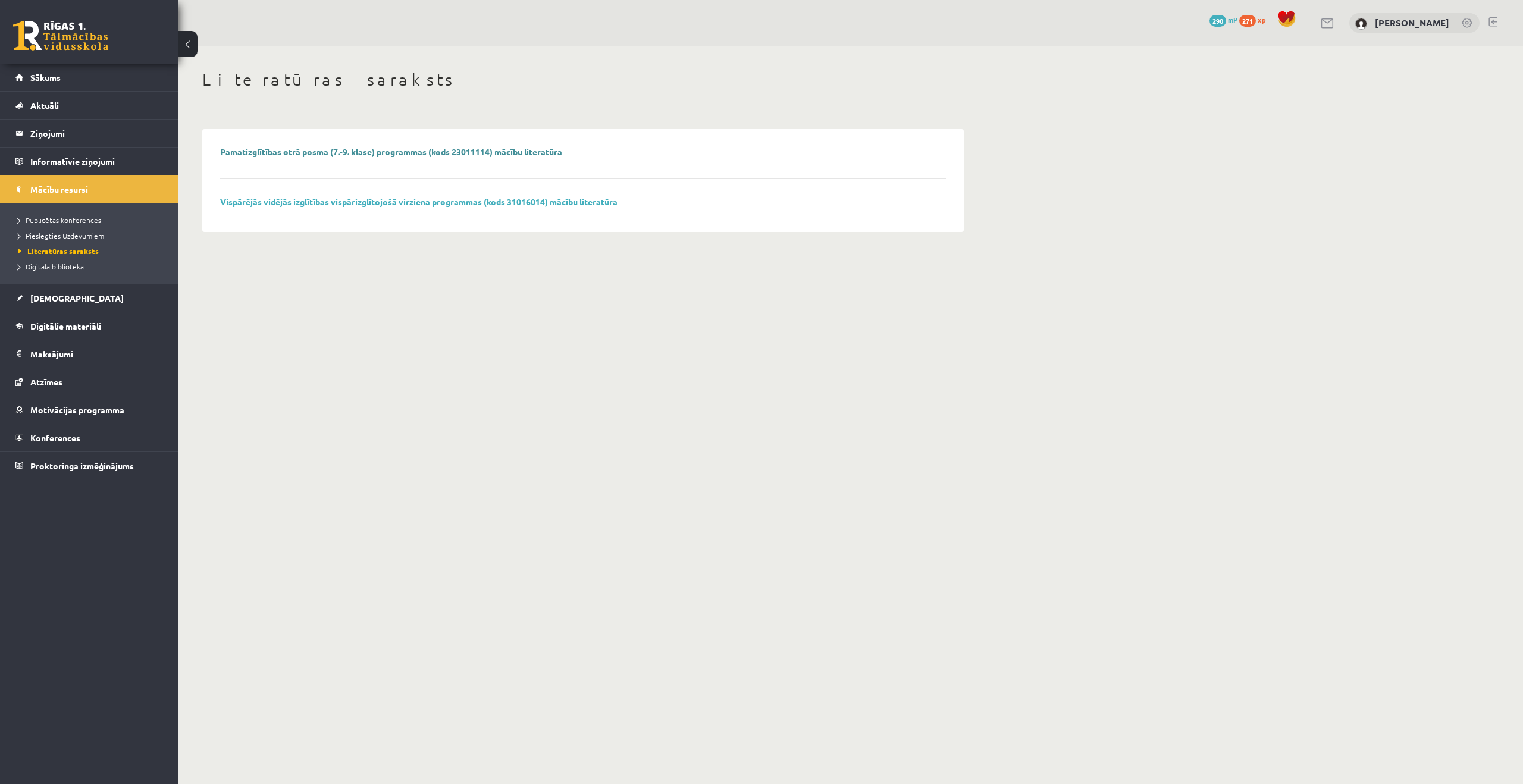
click at [294, 148] on link "Pamatizglītības otrā posma (7.-9. klase) programmas (kods 23011114) mācību lite…" at bounding box center [392, 151] width 342 height 10
click at [42, 72] on span "Sākums" at bounding box center [46, 77] width 30 height 10
